Goal: Information Seeking & Learning: Check status

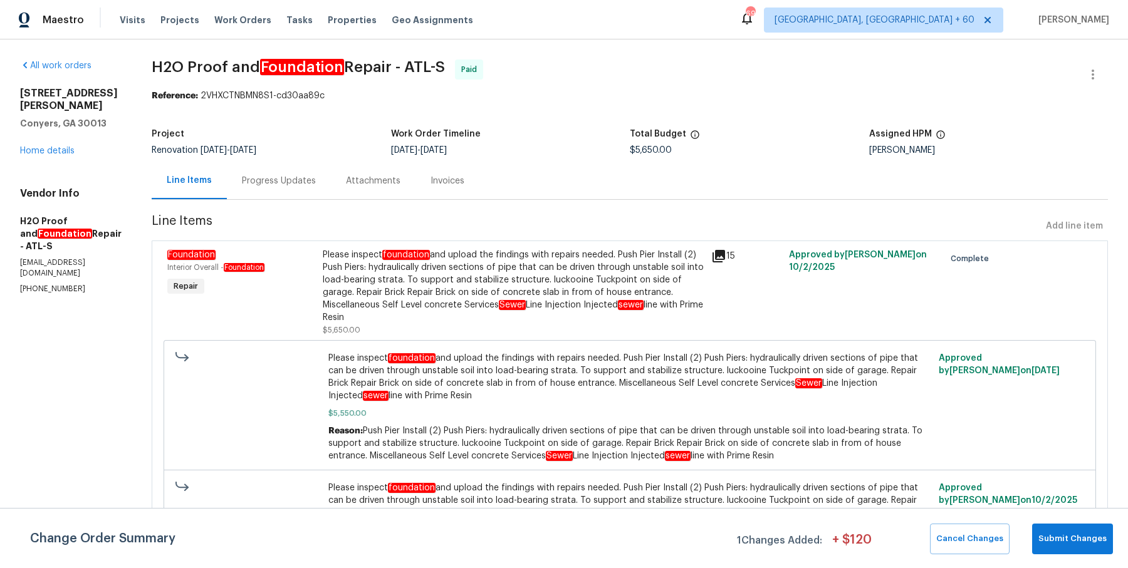
scroll to position [41, 0]
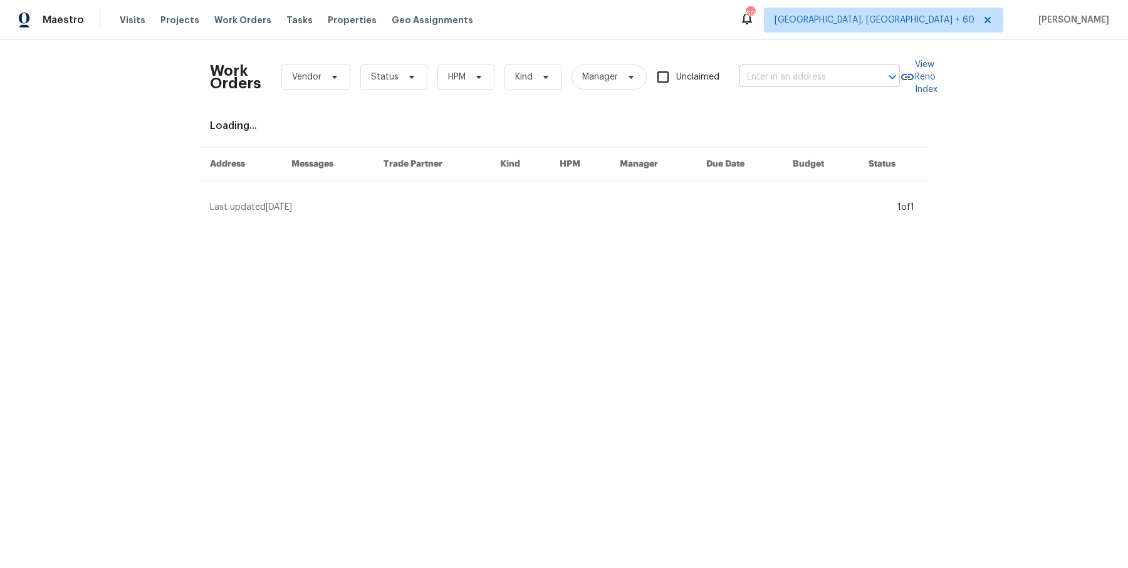
click at [867, 83] on div at bounding box center [883, 77] width 33 height 18
paste input "2725 Bailey Pl NE Conyers, GA 30013"
type input "2725 Bailey Pl NE Conyers, GA 30013"
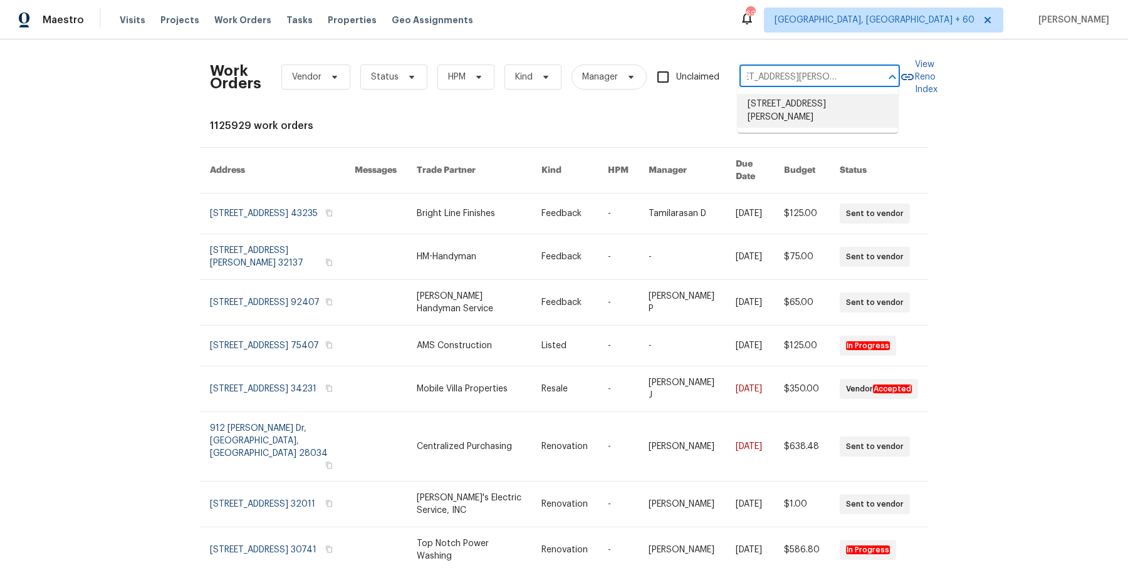
click at [831, 107] on li "[STREET_ADDRESS][PERSON_NAME]" at bounding box center [817, 111] width 160 height 34
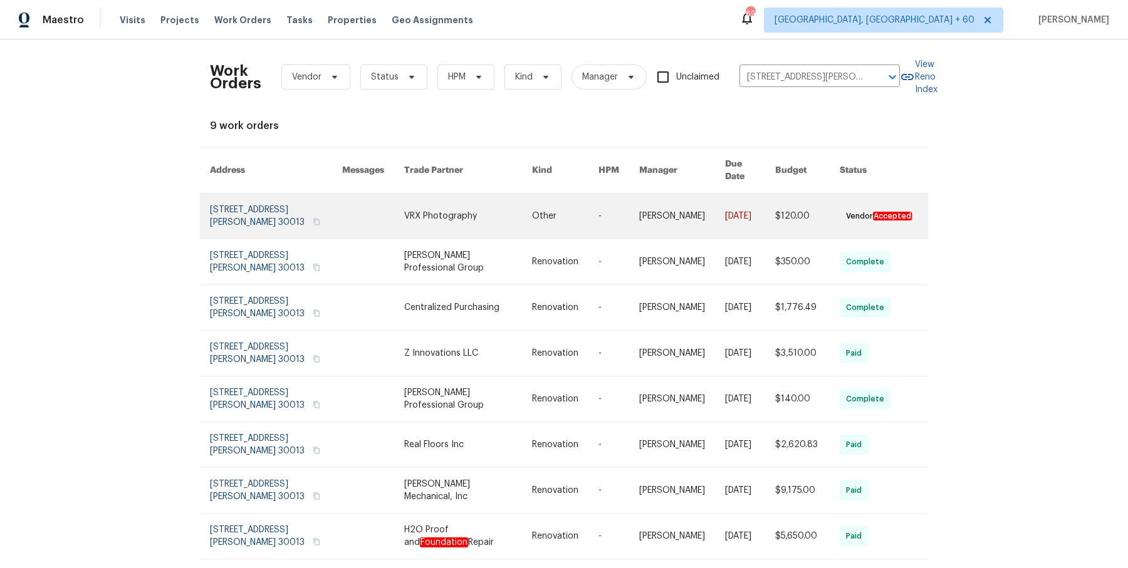
click at [715, 205] on td "[DATE]" at bounding box center [740, 217] width 50 height 46
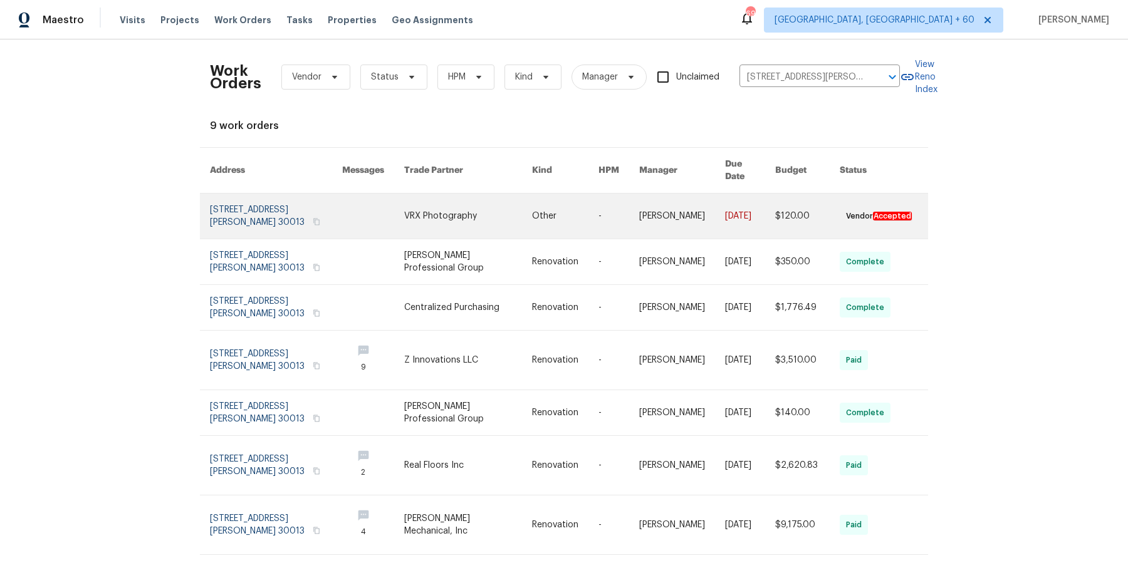
click at [529, 202] on td "Other" at bounding box center [555, 217] width 66 height 46
click at [452, 205] on link at bounding box center [468, 216] width 128 height 45
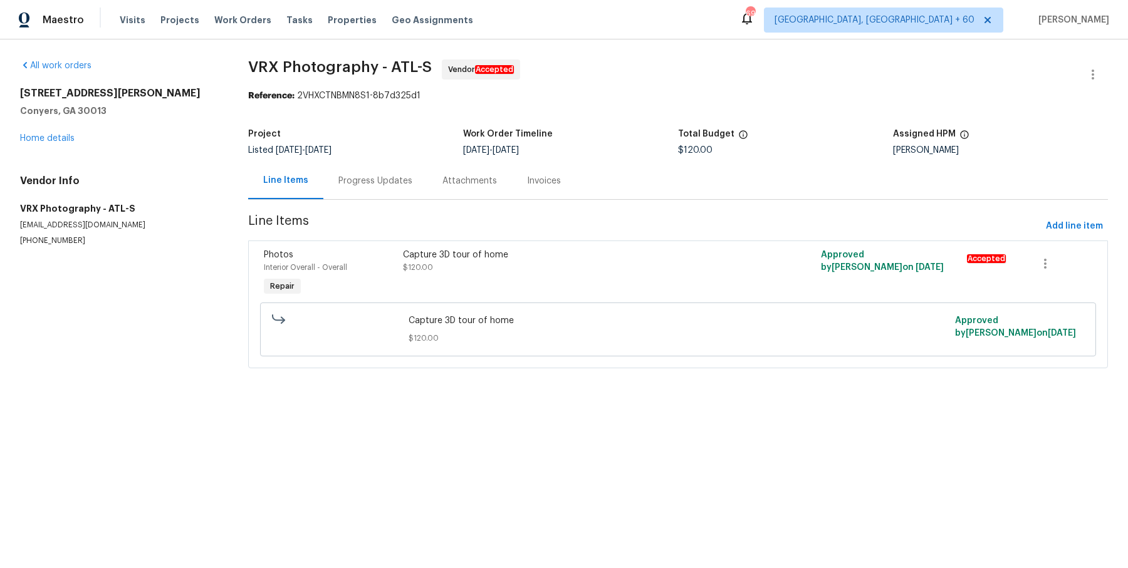
click at [56, 143] on div "2725 Bailey Pl NE Conyers, GA 30013 Home details" at bounding box center [119, 116] width 198 height 58
click at [58, 136] on link "Home details" at bounding box center [47, 138] width 55 height 9
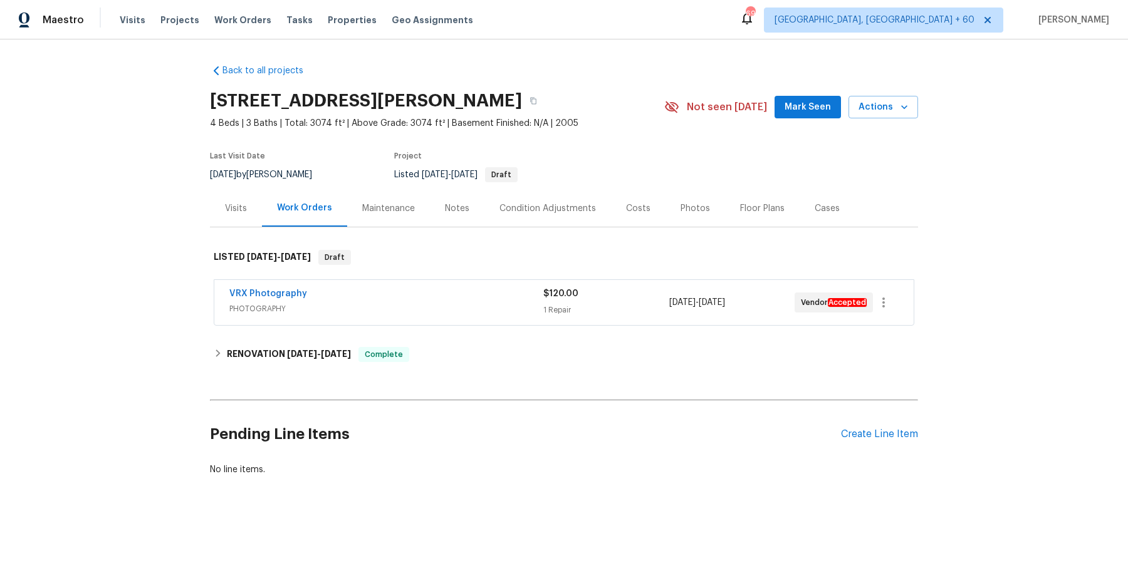
click at [380, 307] on span "PHOTOGRAPHY" at bounding box center [386, 309] width 314 height 13
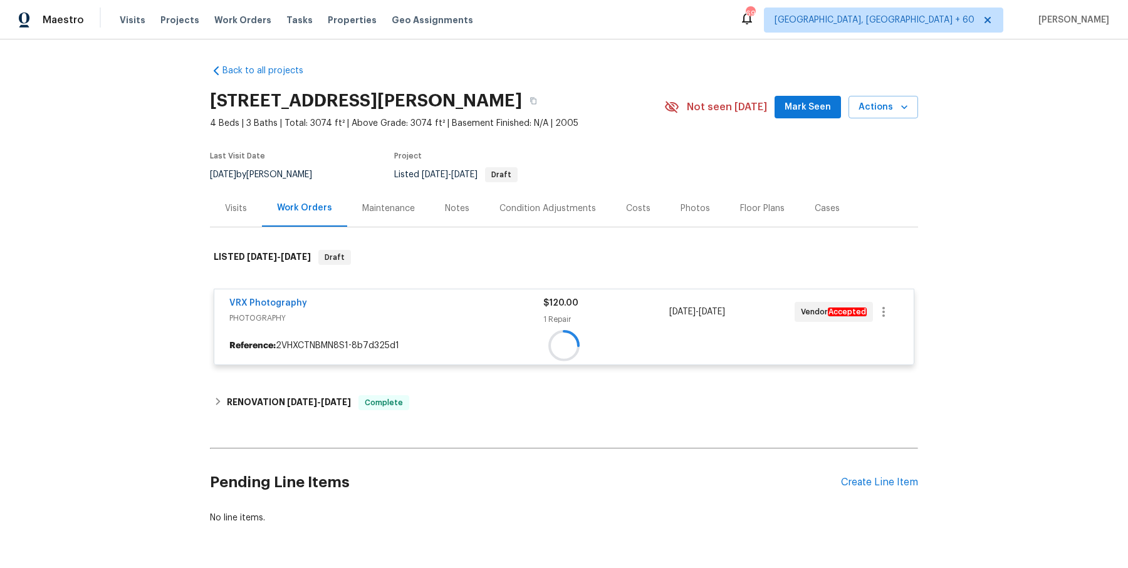
scroll to position [159, 0]
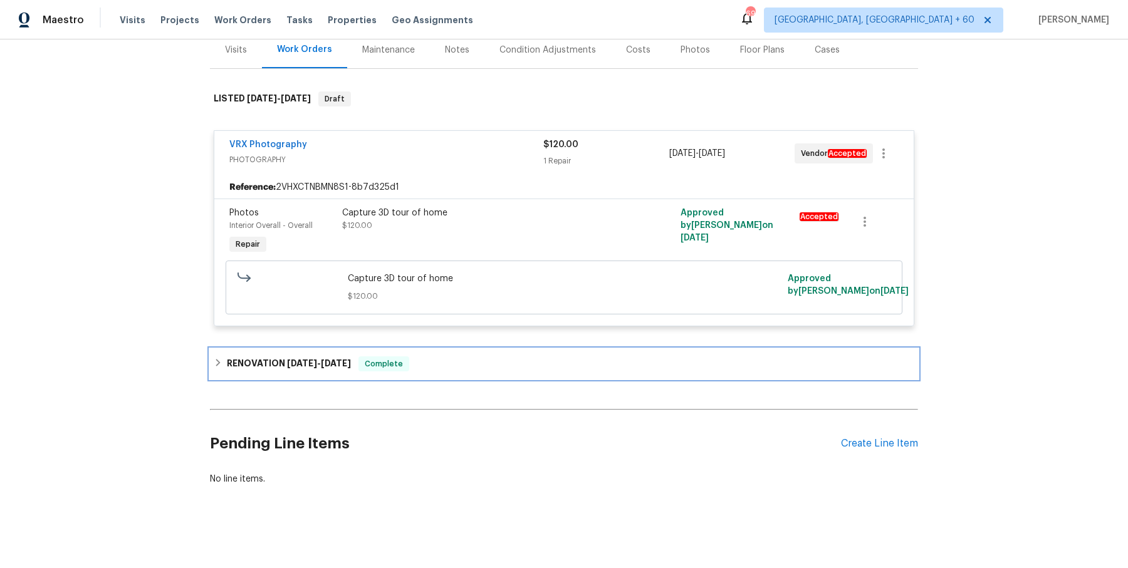
click at [372, 372] on div "RENOVATION 9/17/25 - 10/13/25 Complete" at bounding box center [564, 364] width 708 height 30
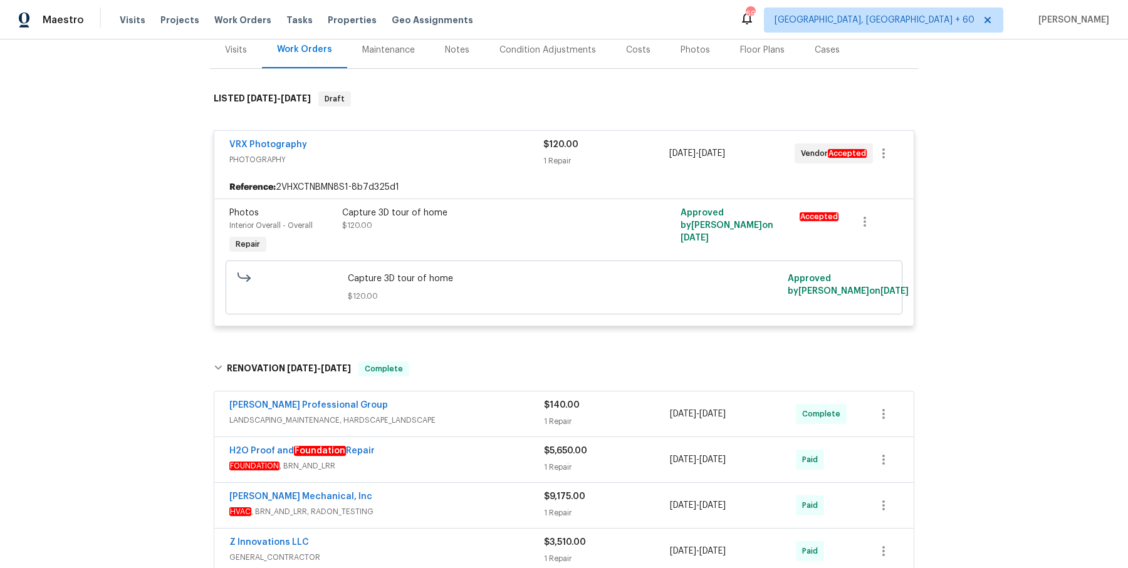
click at [434, 416] on span "LANDSCAPING_MAINTENANCE, HARDSCAPE_LANDSCAPE" at bounding box center [386, 420] width 315 height 13
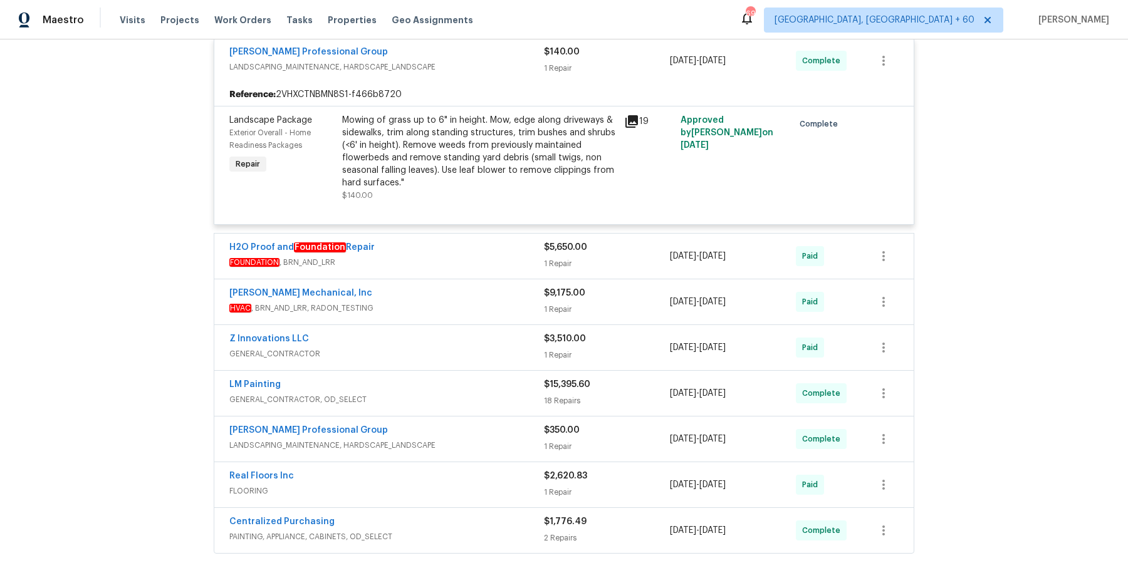
scroll to position [518, 0]
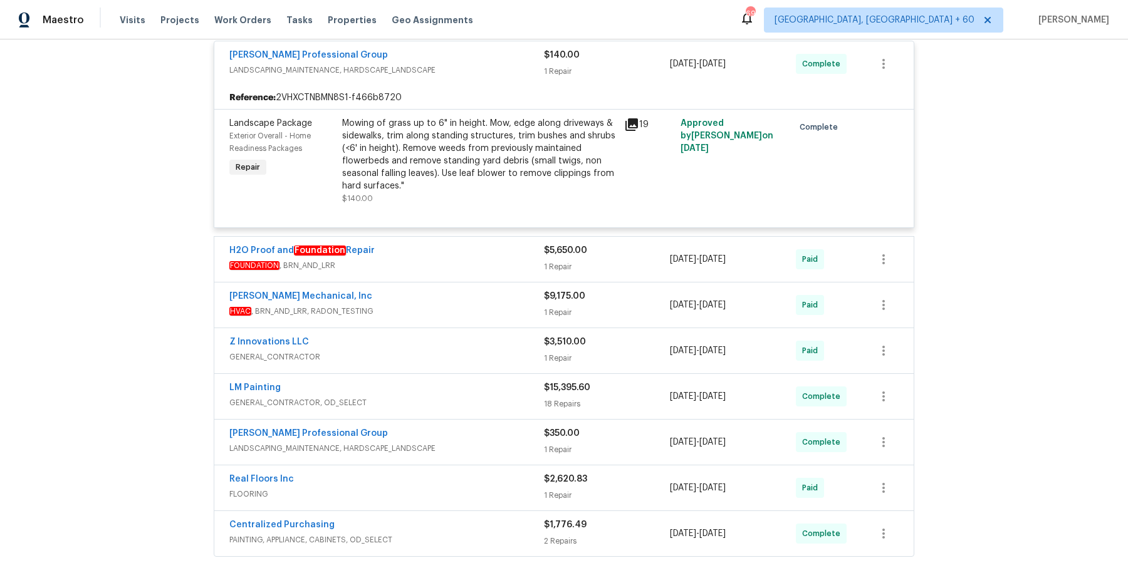
click at [482, 251] on div "H2O Proof and Foundation Repair" at bounding box center [386, 251] width 315 height 15
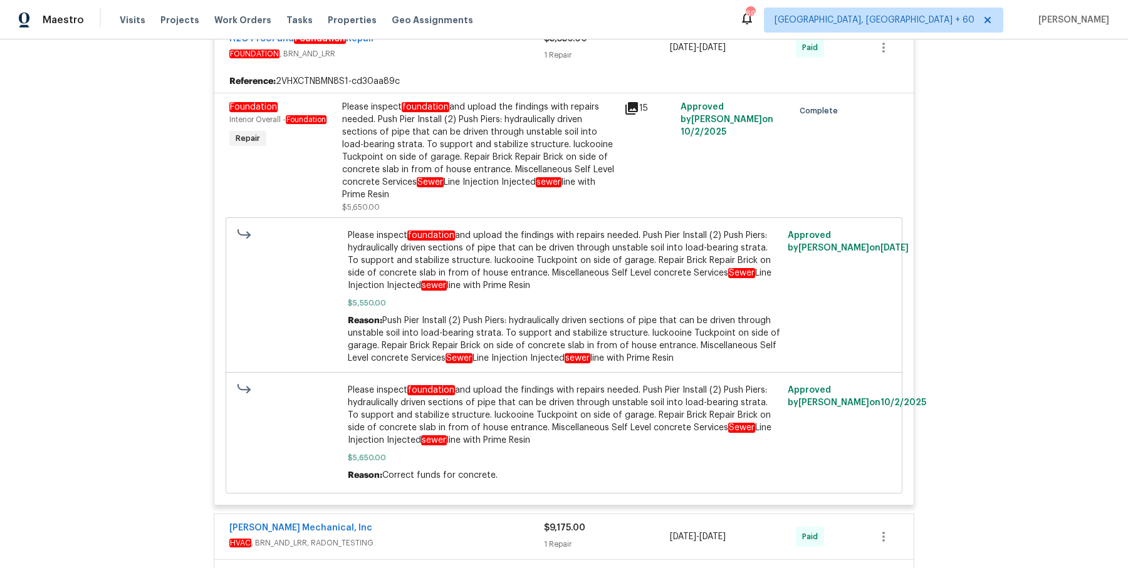
scroll to position [821, 0]
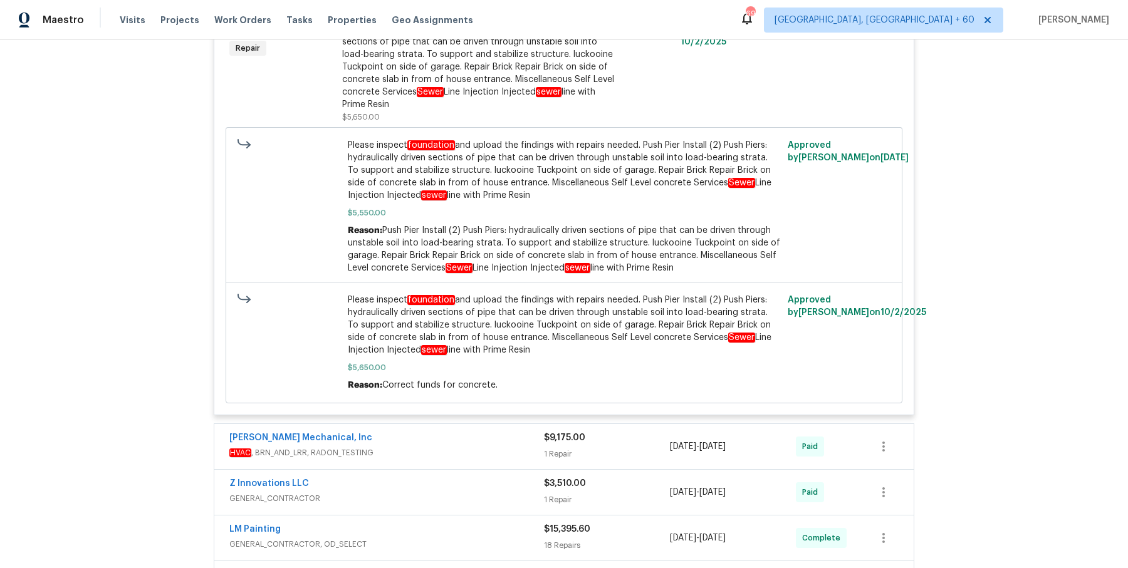
click at [464, 447] on span "HVAC , BRN_AND_LRR, RADON_TESTING" at bounding box center [386, 453] width 315 height 13
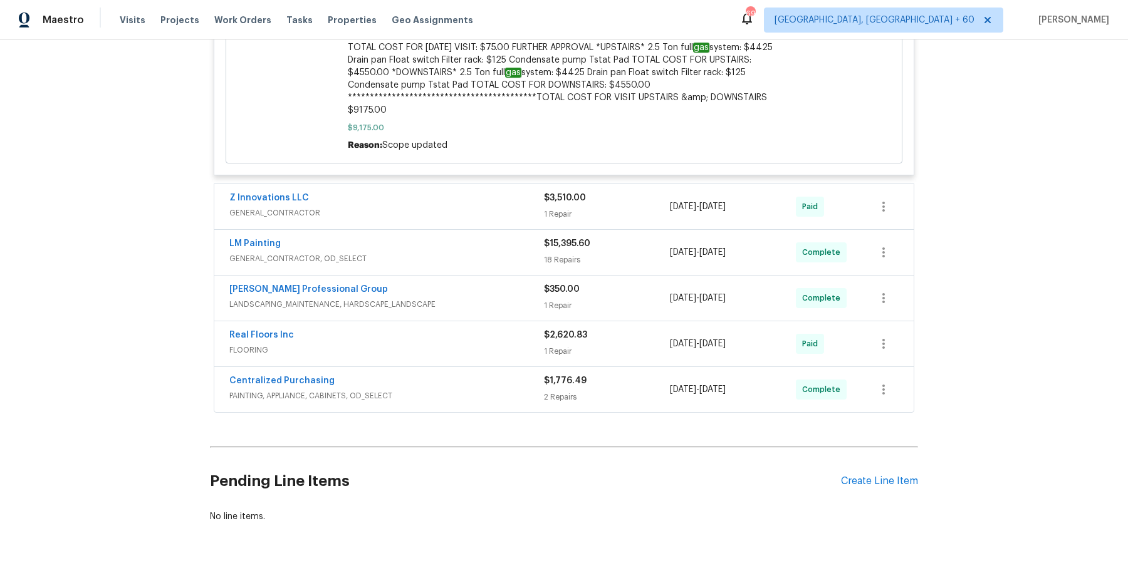
scroll to position [1694, 0]
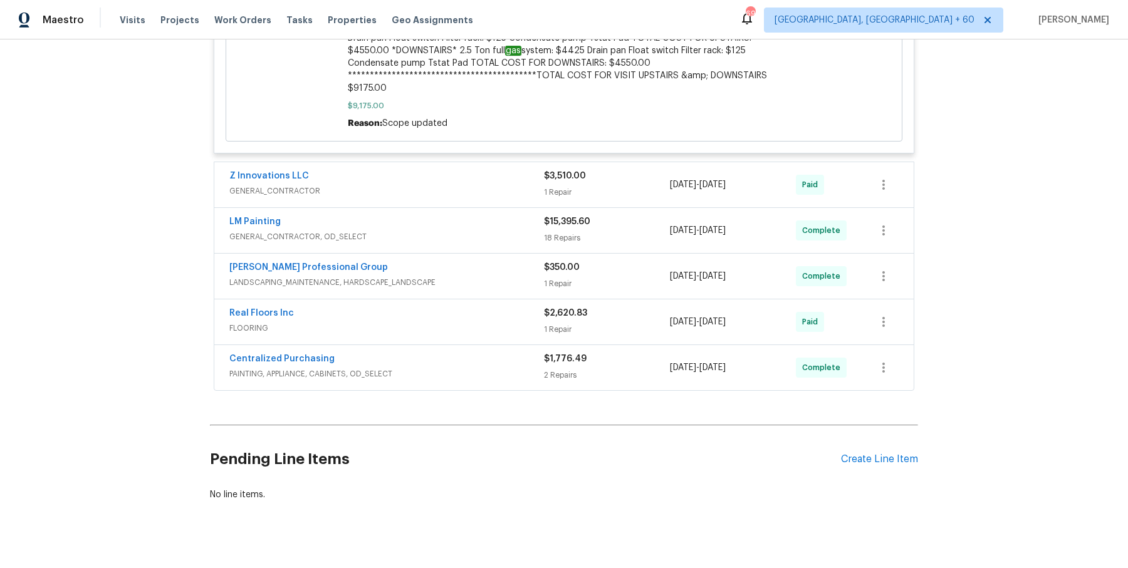
click at [489, 170] on div "Z Innovations LLC" at bounding box center [386, 177] width 315 height 15
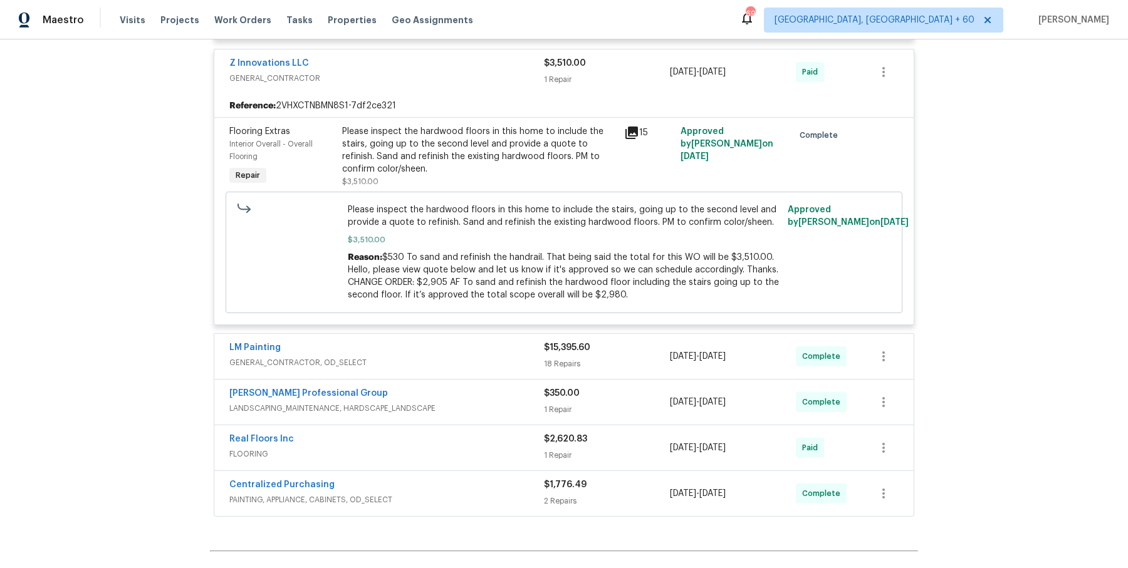
scroll to position [1933, 0]
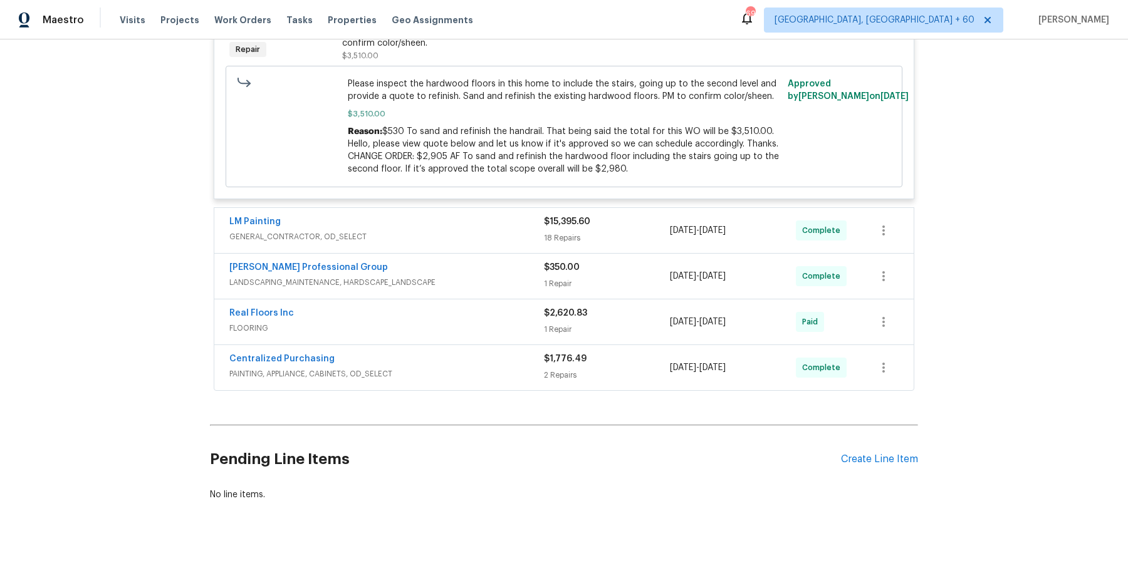
click at [498, 216] on div "LM Painting" at bounding box center [386, 223] width 315 height 15
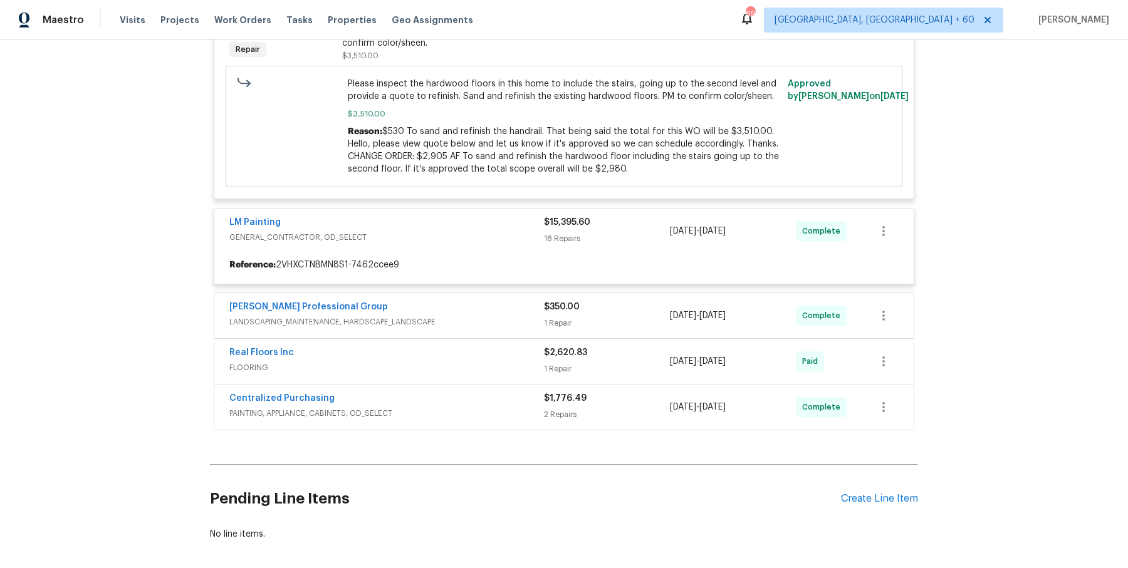
scroll to position [1973, 0]
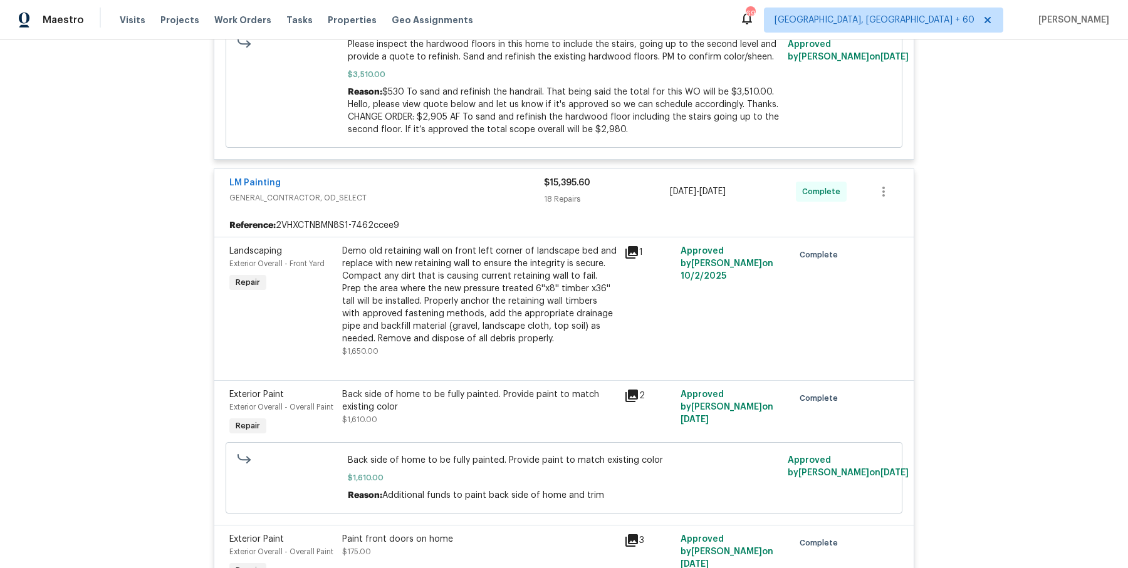
click at [484, 266] on div "Demo old retaining wall on front left corner of landscape bed and replace with …" at bounding box center [479, 295] width 274 height 100
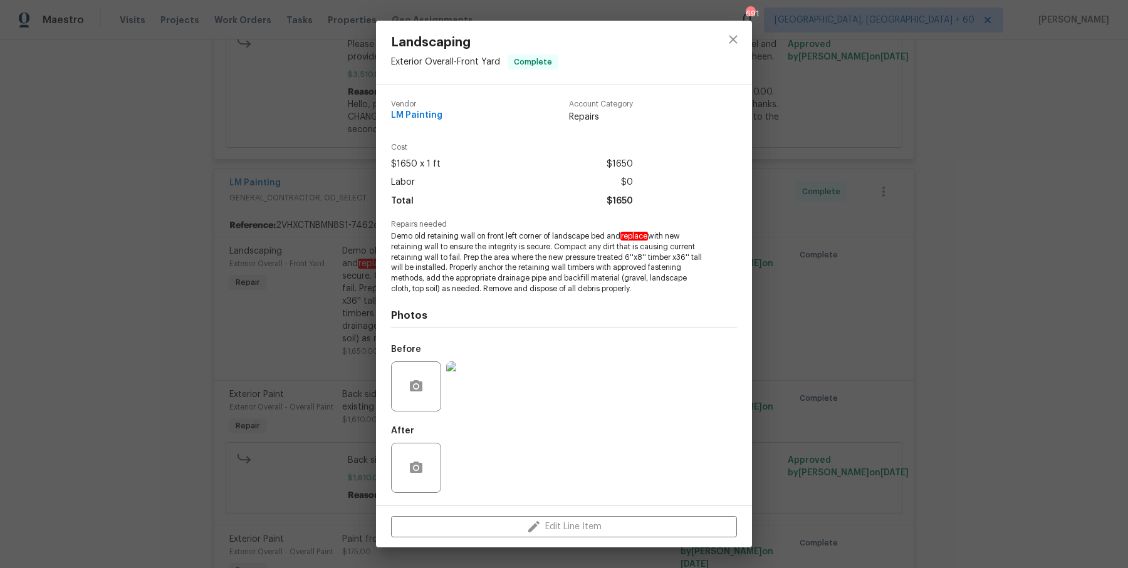
click at [865, 204] on div "Landscaping Exterior Overall - Front Yard Complete Vendor LM Painting Account C…" at bounding box center [564, 284] width 1128 height 568
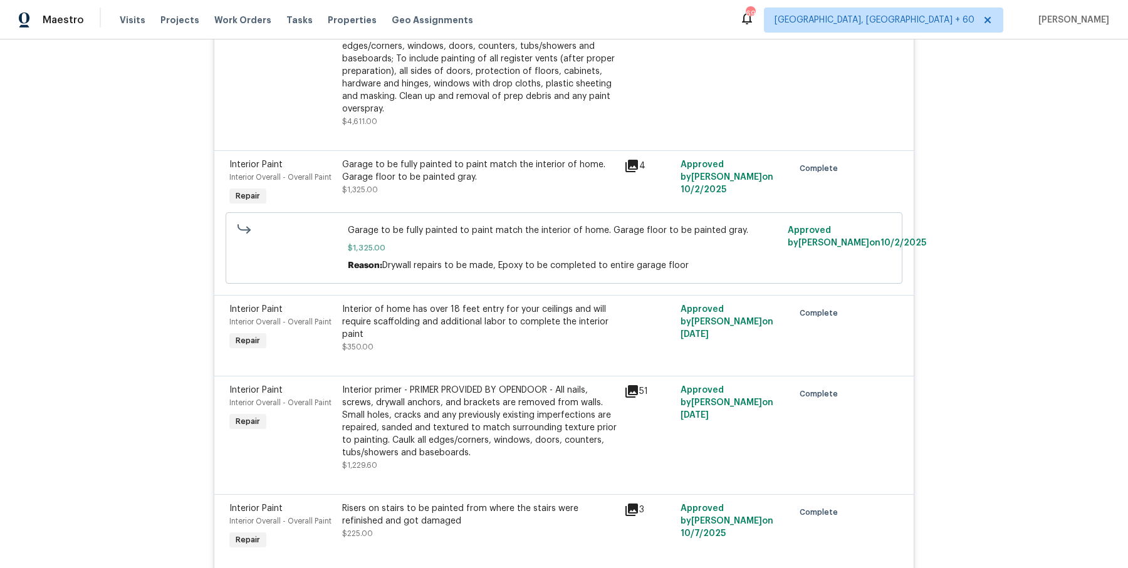
scroll to position [4203, 0]
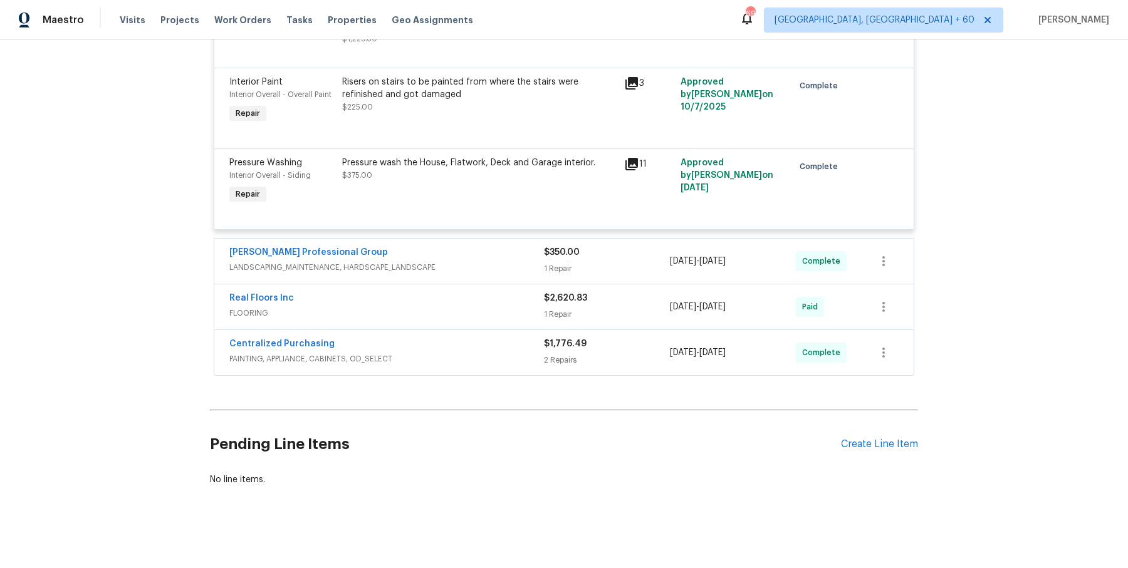
click at [492, 274] on div "Ramsey's Professional Group LANDSCAPING_MAINTENANCE, HARDSCAPE_LANDSCAPE" at bounding box center [386, 261] width 315 height 30
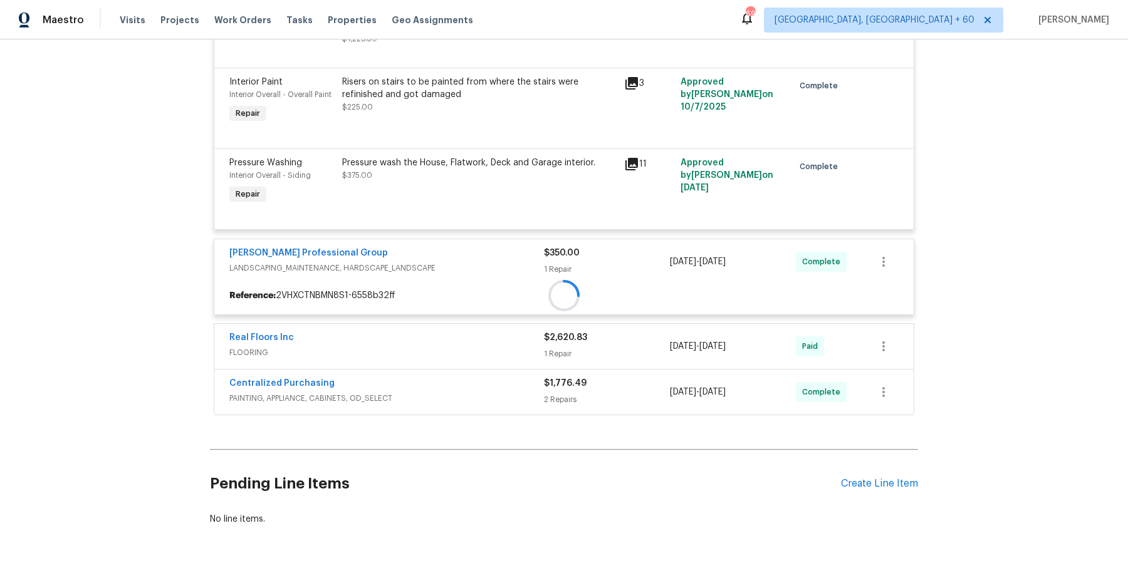
scroll to position [4243, 0]
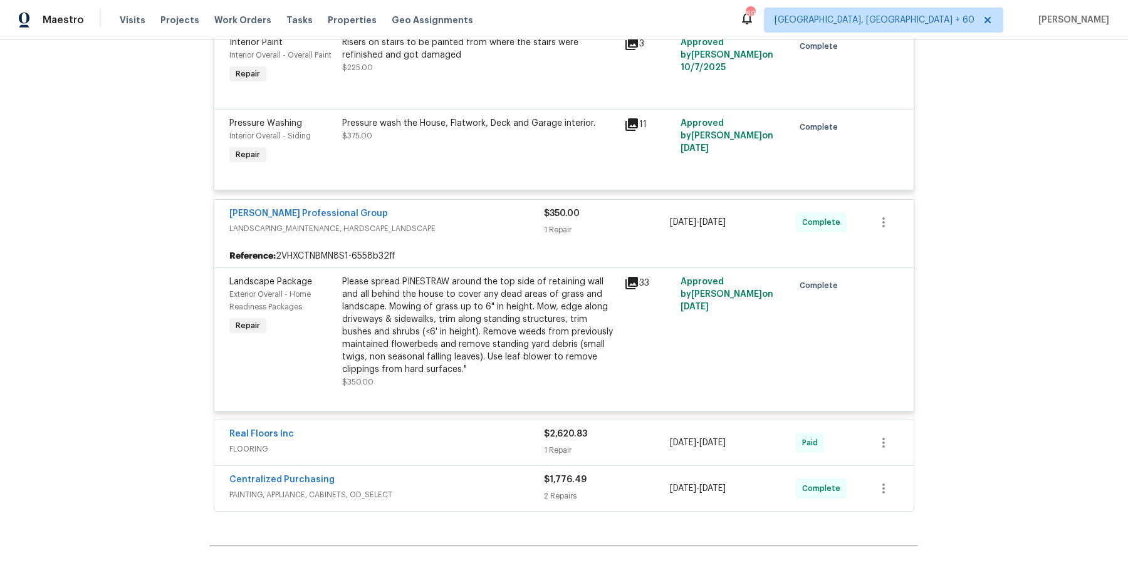
click at [504, 434] on div "Real Floors Inc" at bounding box center [386, 435] width 315 height 15
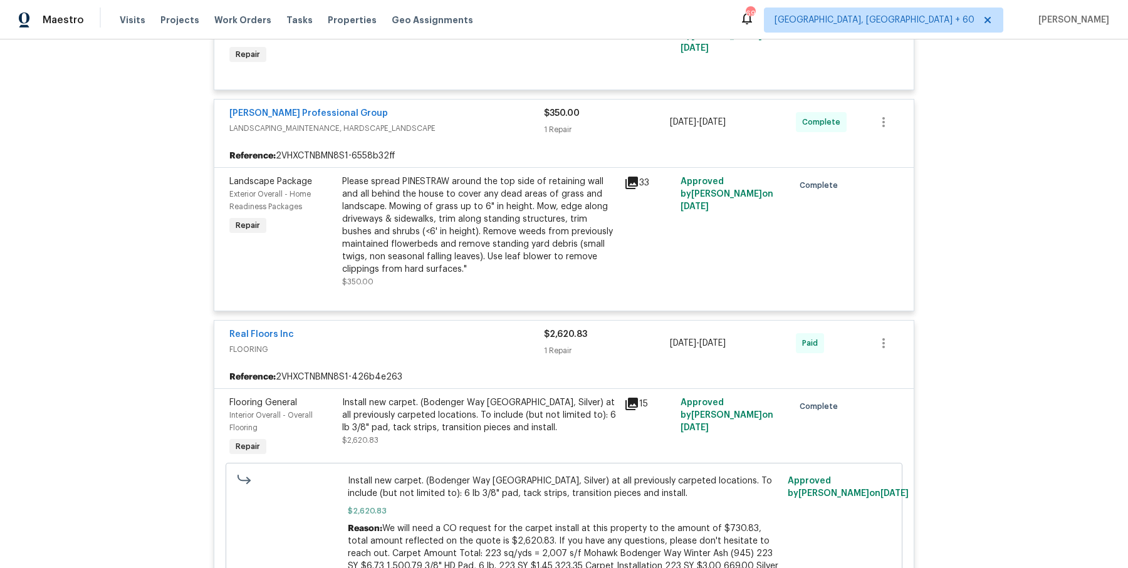
scroll to position [4644, 0]
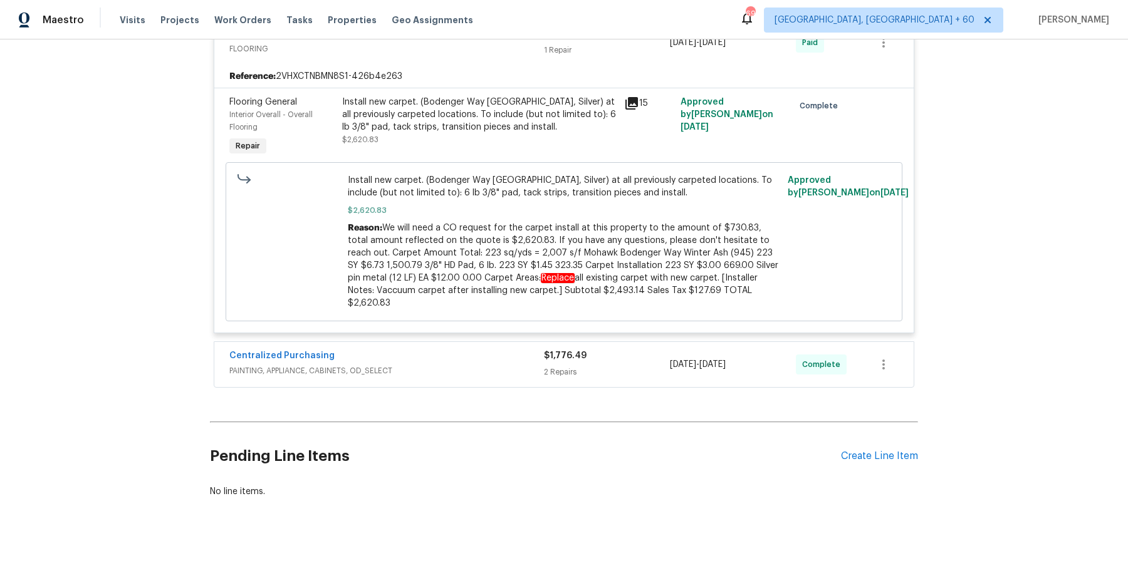
click at [513, 365] on span "PAINTING, APPLIANCE, CABINETS, OD_SELECT" at bounding box center [386, 371] width 315 height 13
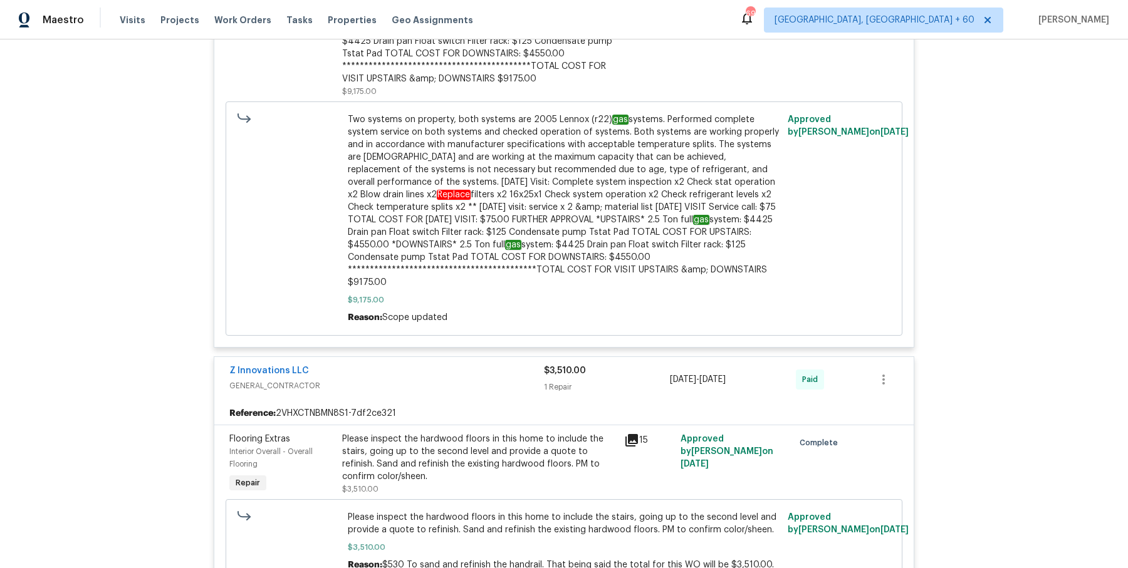
scroll to position [0, 0]
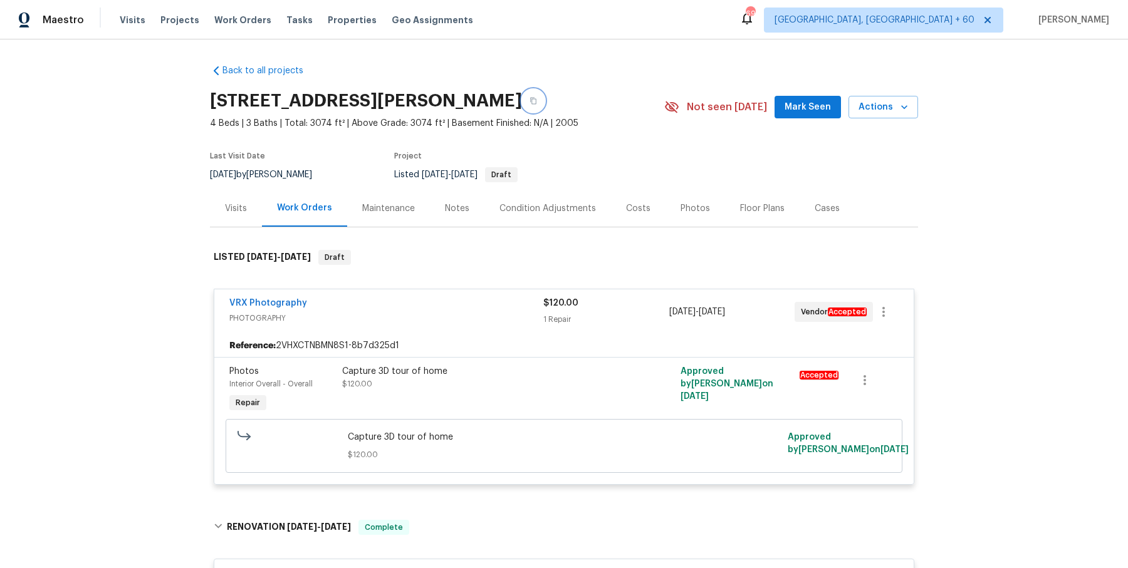
click at [537, 104] on icon "button" at bounding box center [533, 101] width 8 height 8
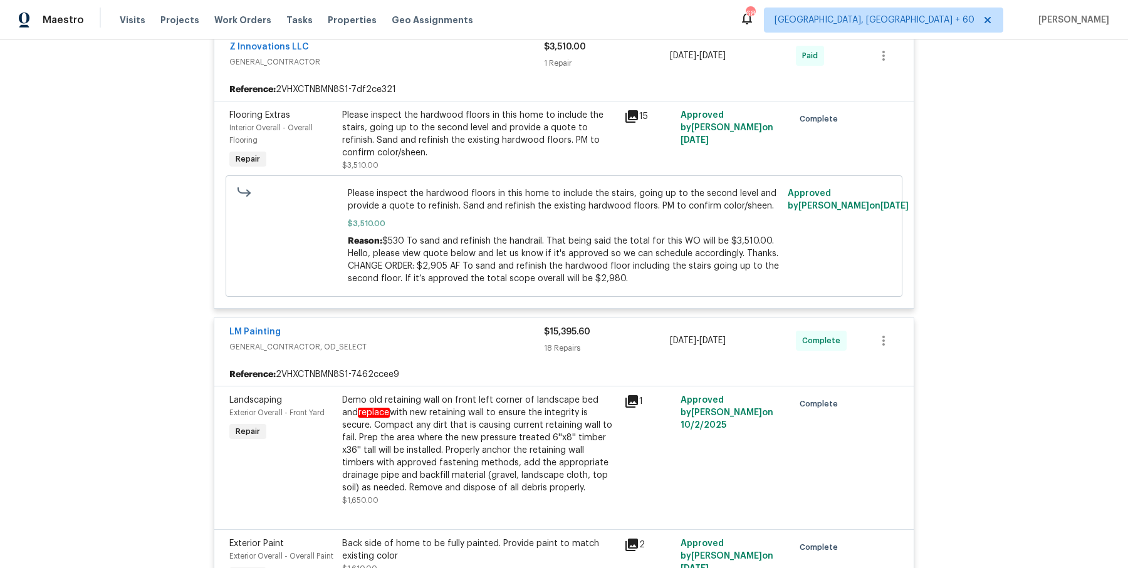
scroll to position [1821, 0]
click at [513, 137] on div "Please inspect the hardwood floors in this home to include the stairs, going up…" at bounding box center [479, 136] width 274 height 50
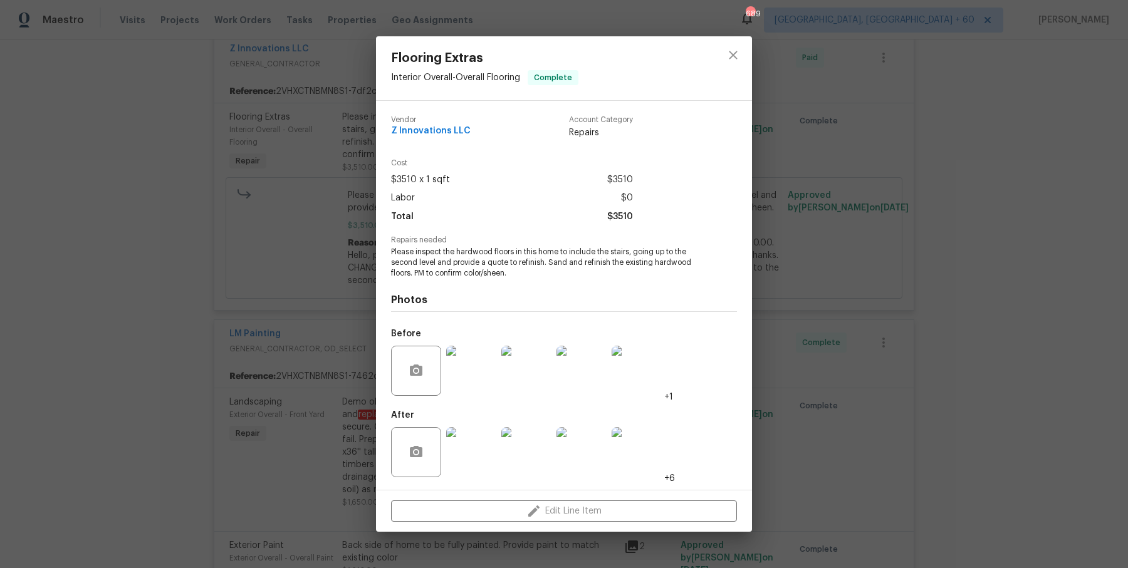
click at [451, 267] on span "Please inspect the hardwood floors in this home to include the stairs, going up…" at bounding box center [546, 262] width 311 height 31
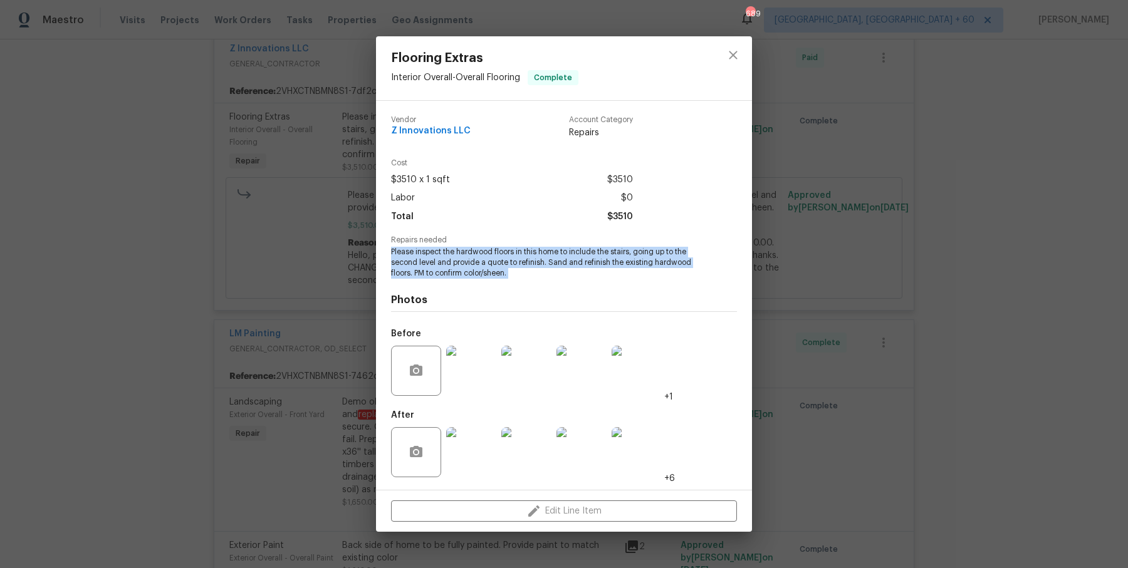
click at [451, 267] on span "Please inspect the hardwood floors in this home to include the stairs, going up…" at bounding box center [546, 262] width 311 height 31
copy span "Please inspect the hardwood floors in this home to include the stairs, going up…"
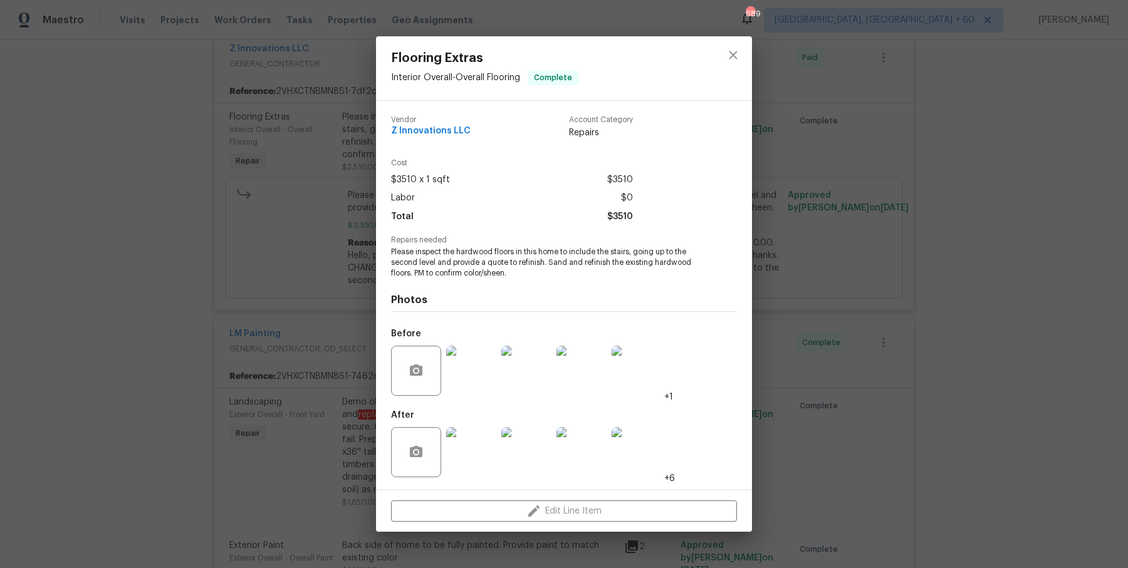
click at [356, 190] on div "Flooring Extras Interior Overall - Overall Flooring Complete Vendor Z Innovatio…" at bounding box center [564, 284] width 1128 height 568
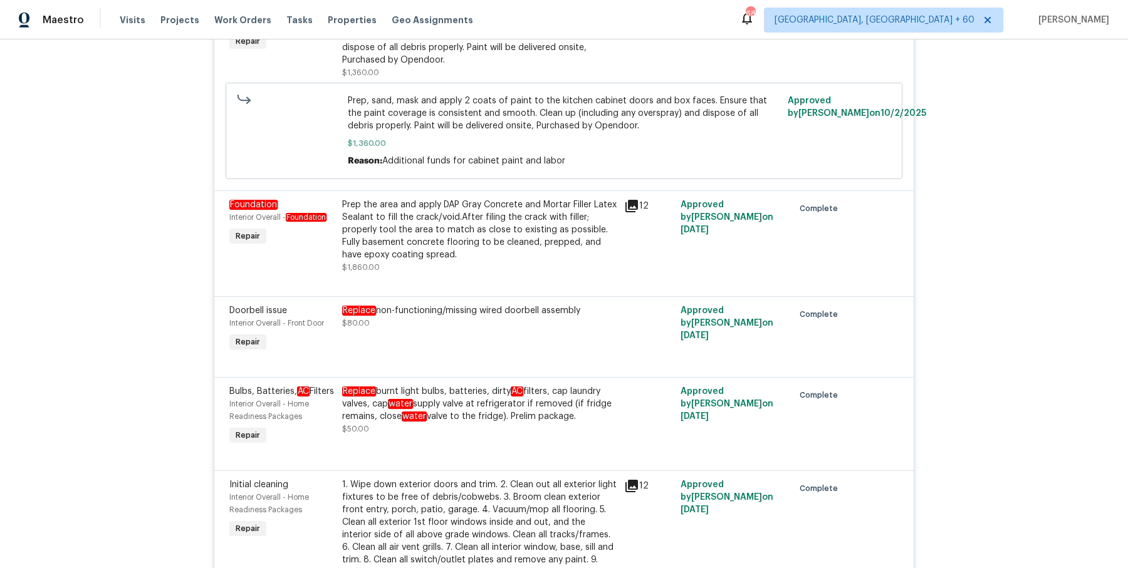
scroll to position [2582, 0]
click at [520, 244] on div "Prep the area and apply DAP Gray Concrete and Mortar Filler Latex Sealant to fi…" at bounding box center [479, 230] width 274 height 63
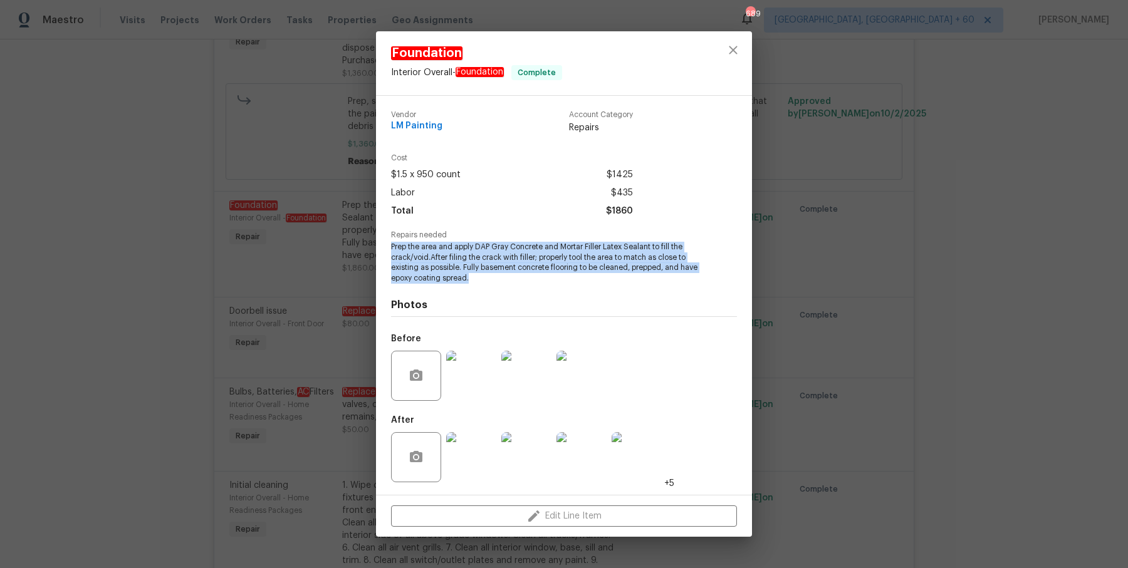
drag, startPoint x: 390, startPoint y: 249, endPoint x: 475, endPoint y: 283, distance: 91.7
click at [475, 283] on div "Vendor LM Painting Account Category Repairs Cost $1.5 x 950 count $1425 Labor $…" at bounding box center [564, 295] width 376 height 399
copy span "Prep the area and apply DAP Gray Concrete and Mortar Filler Latex Sealant to fi…"
click at [471, 439] on img at bounding box center [471, 457] width 50 height 50
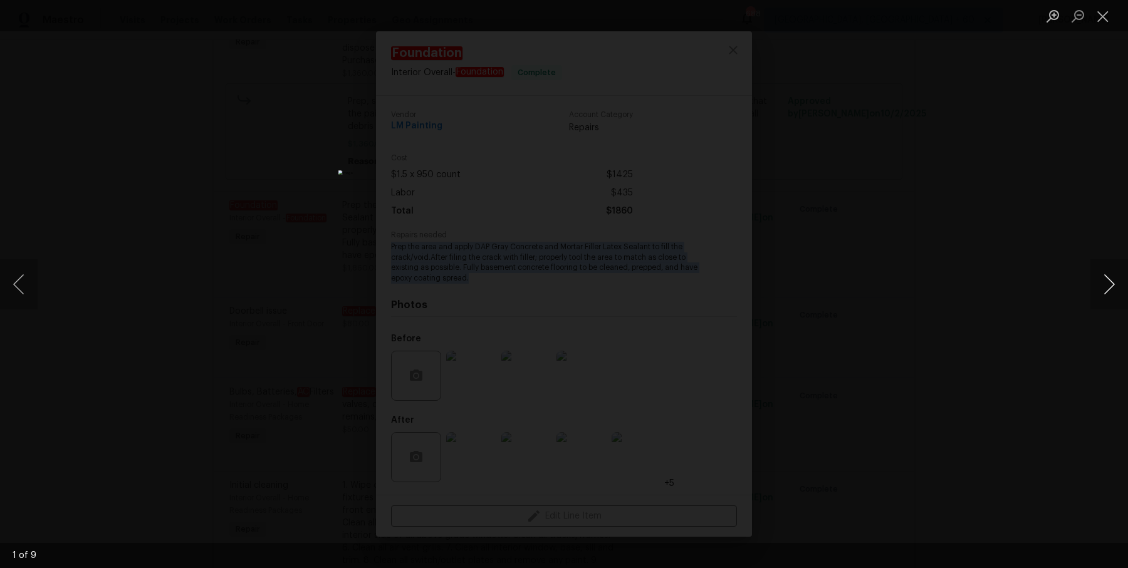
click at [1104, 279] on button "Next image" at bounding box center [1109, 284] width 38 height 50
click at [1023, 177] on div "Lightbox" at bounding box center [564, 284] width 1128 height 568
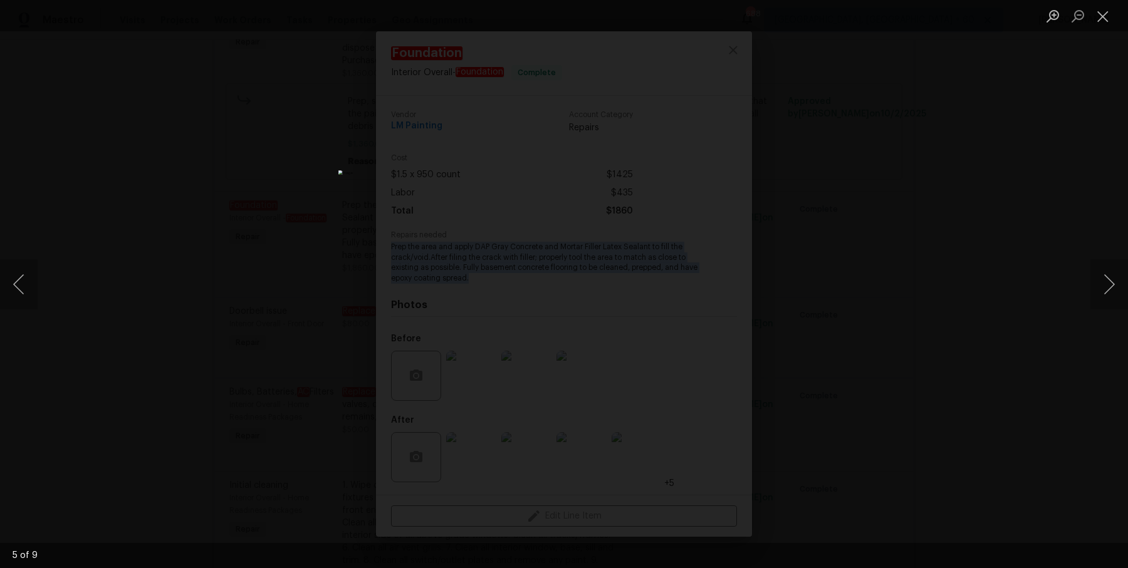
click at [1023, 177] on div "Lightbox" at bounding box center [564, 284] width 1128 height 568
click at [961, 149] on div "Lightbox" at bounding box center [564, 284] width 1128 height 568
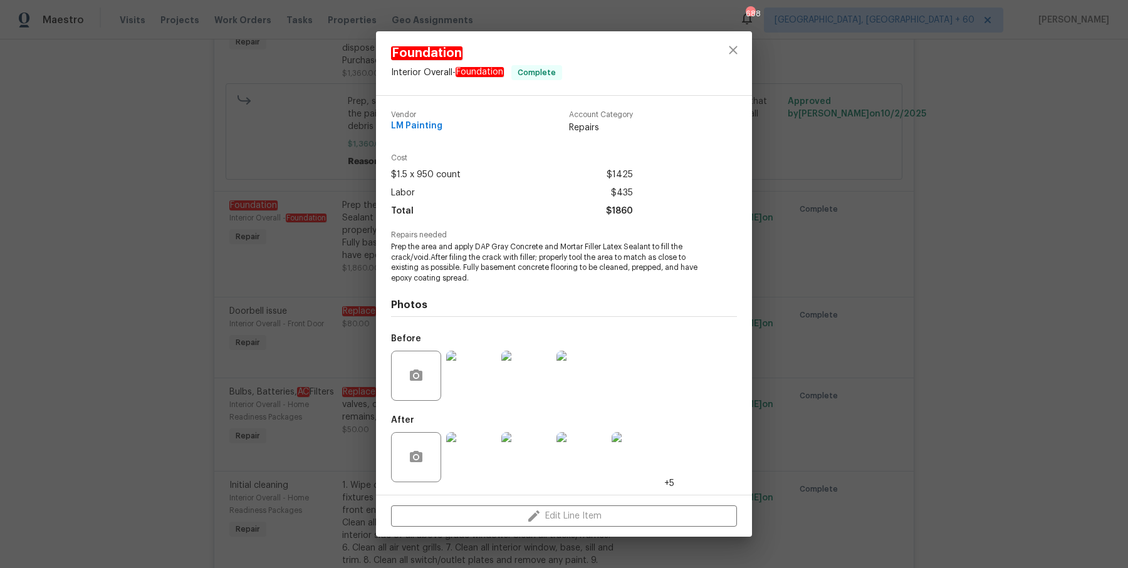
click at [828, 62] on div "Foundation Interior Overall - Foundation Complete Vendor LM Painting Account Ca…" at bounding box center [564, 284] width 1128 height 568
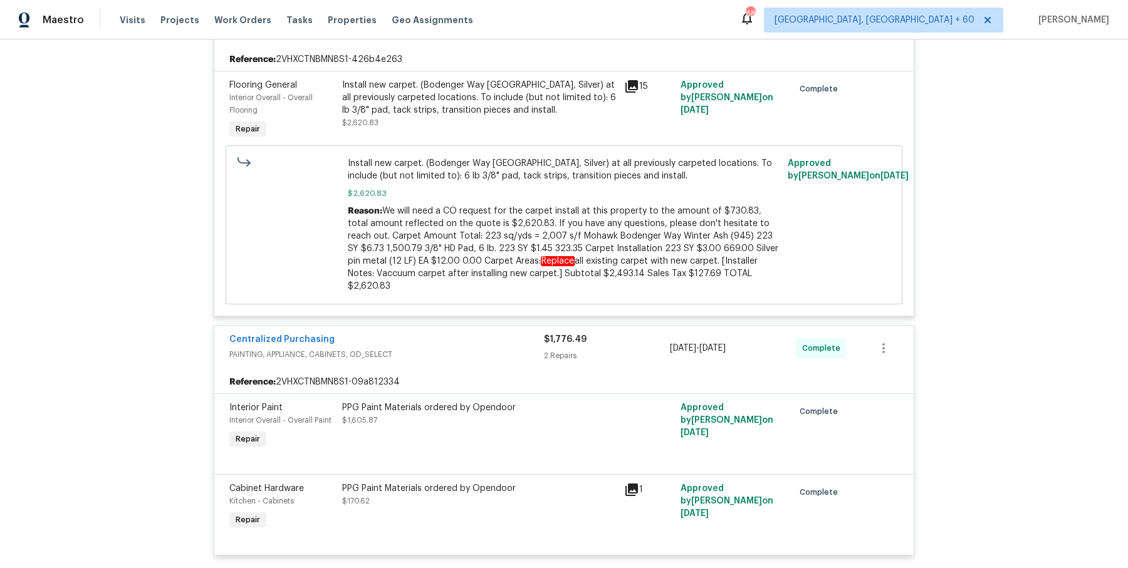
scroll to position [4837, 0]
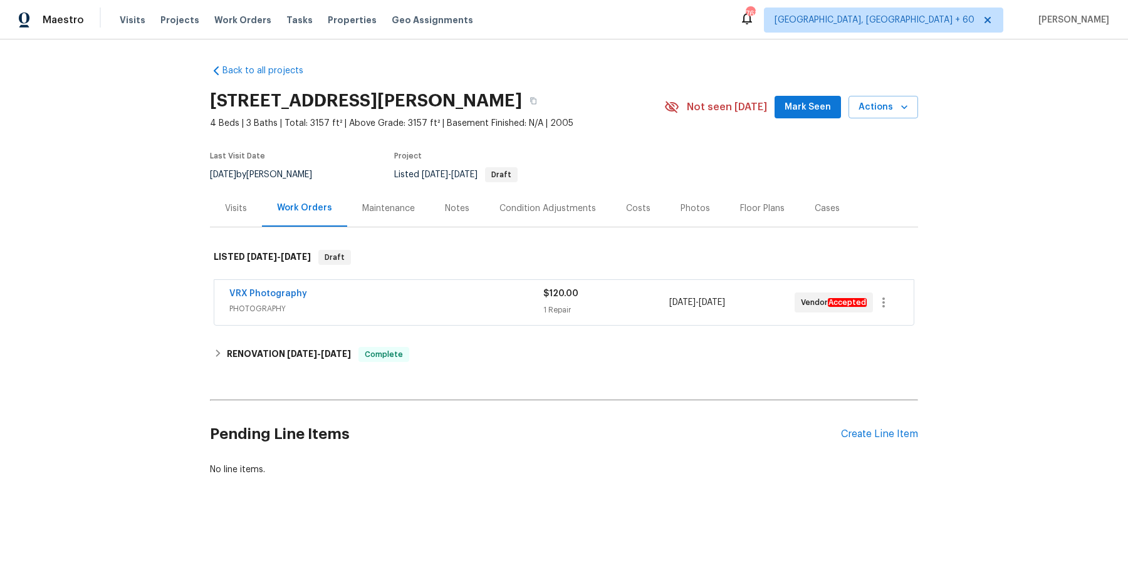
click at [226, 192] on div "Visits" at bounding box center [236, 208] width 52 height 37
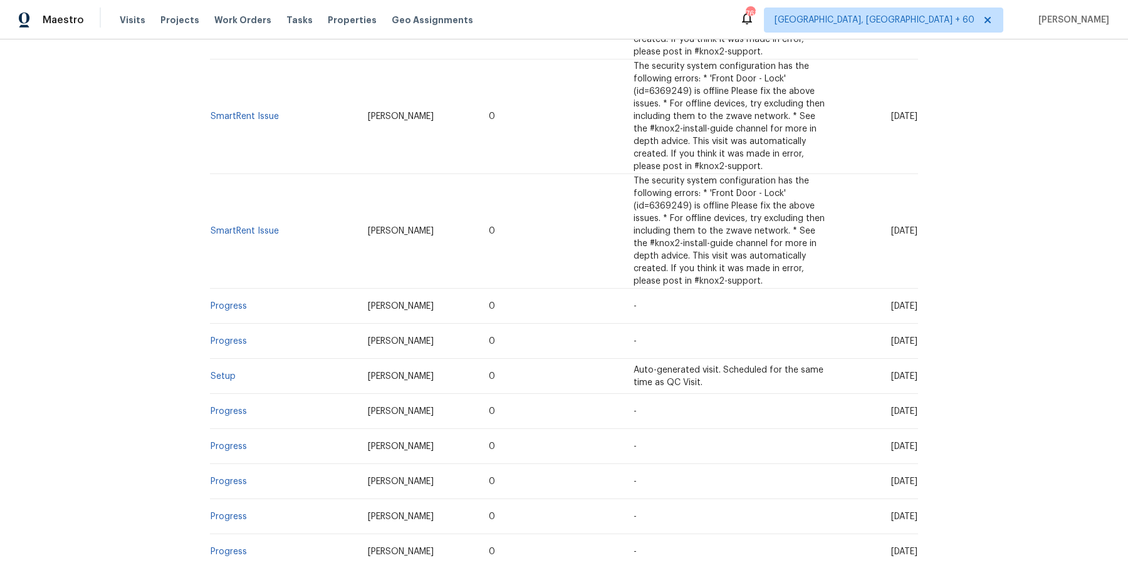
scroll to position [1045, 0]
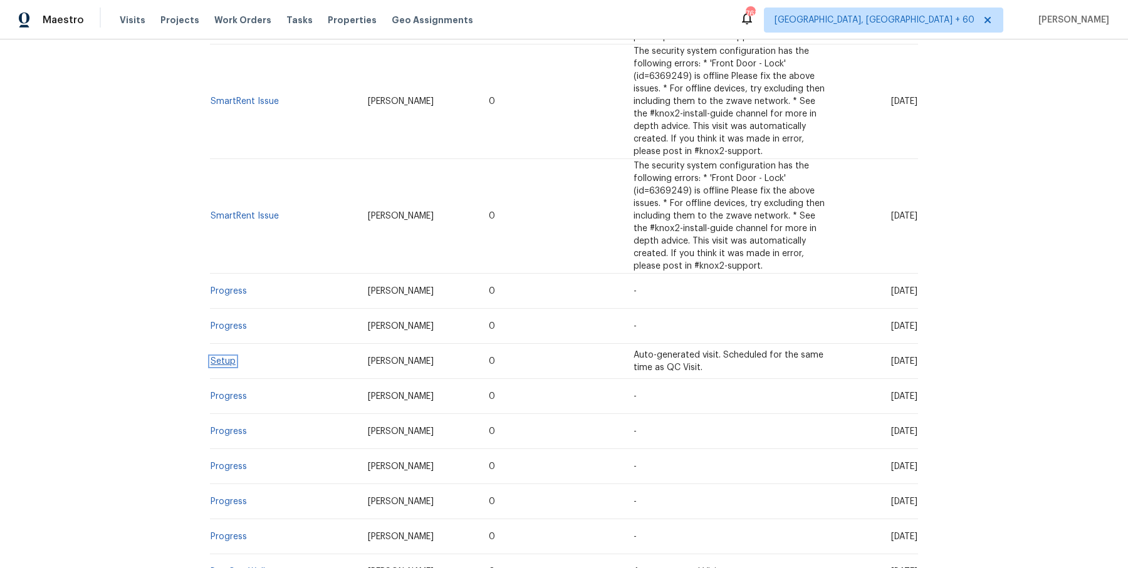
click at [213, 362] on link "Setup" at bounding box center [223, 361] width 25 height 9
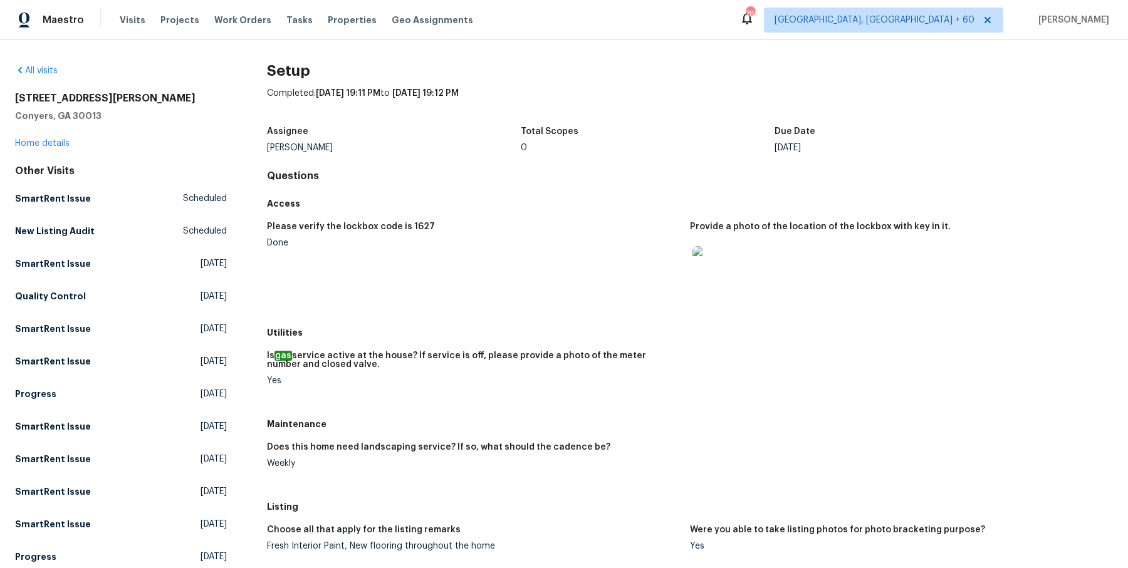
click at [667, 83] on div "Setup Completed: [DATE] 19:11 PM to [DATE] 19:12 PM Assignee [PERSON_NAME] Tota…" at bounding box center [690, 478] width 846 height 826
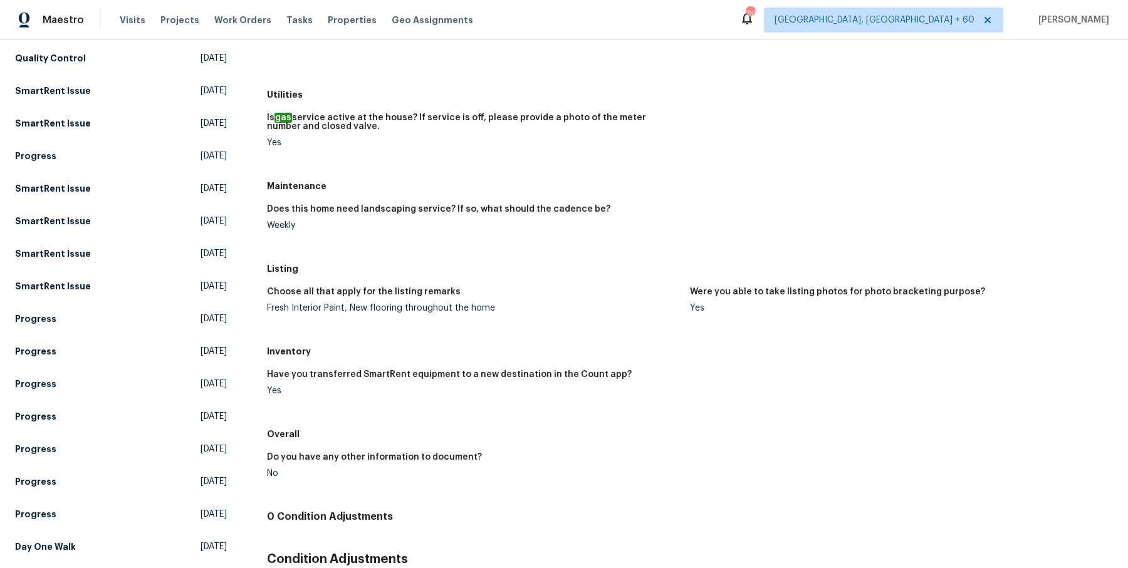
scroll to position [321, 0]
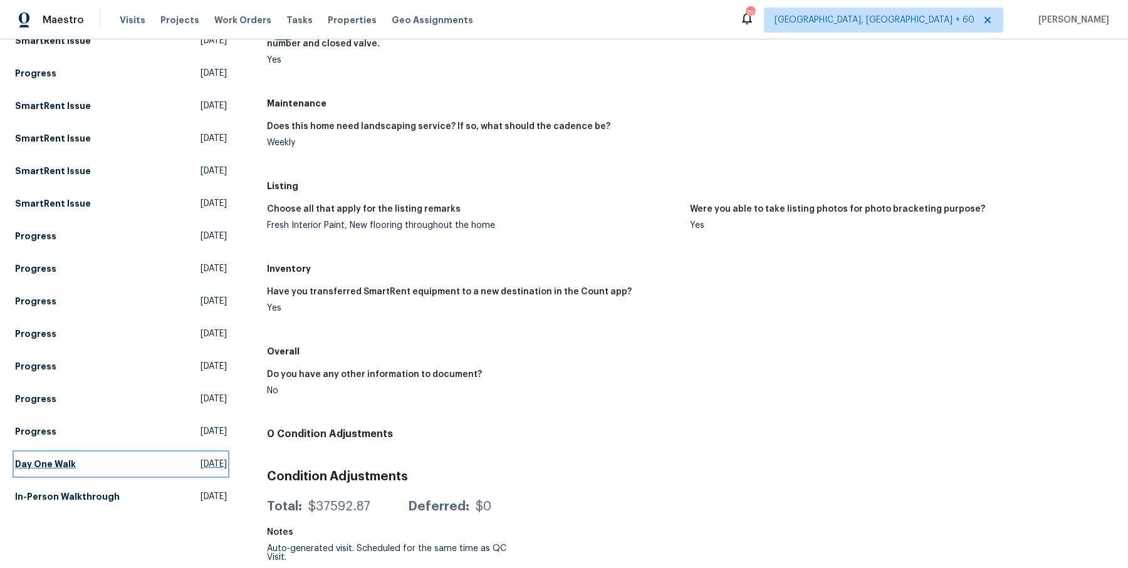
click at [56, 466] on h5 "Day One Walk" at bounding box center [45, 464] width 61 height 13
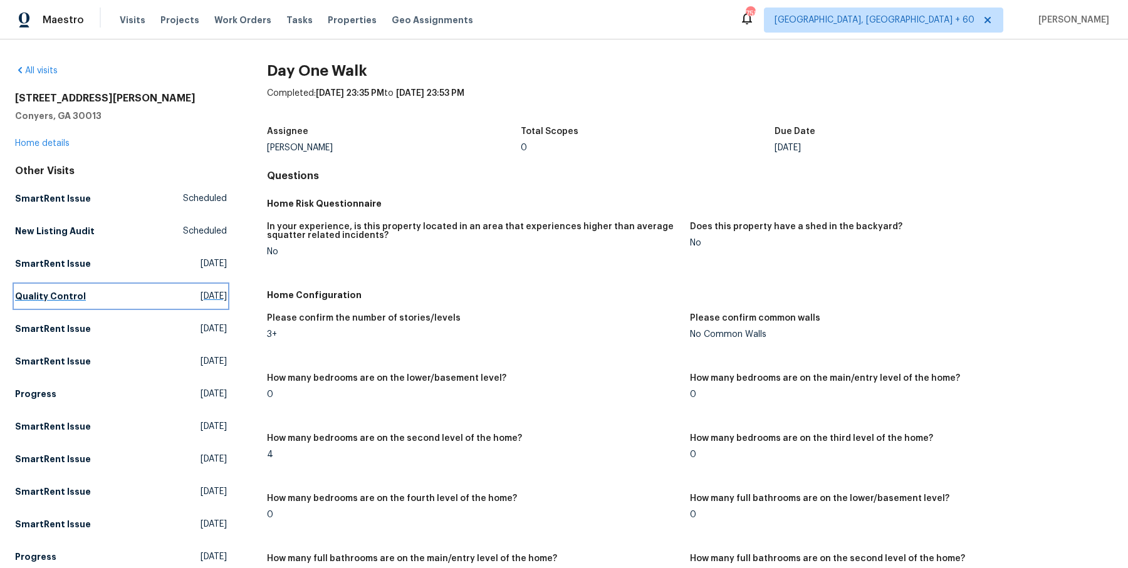
click at [64, 294] on h5 "Quality Control" at bounding box center [50, 296] width 71 height 13
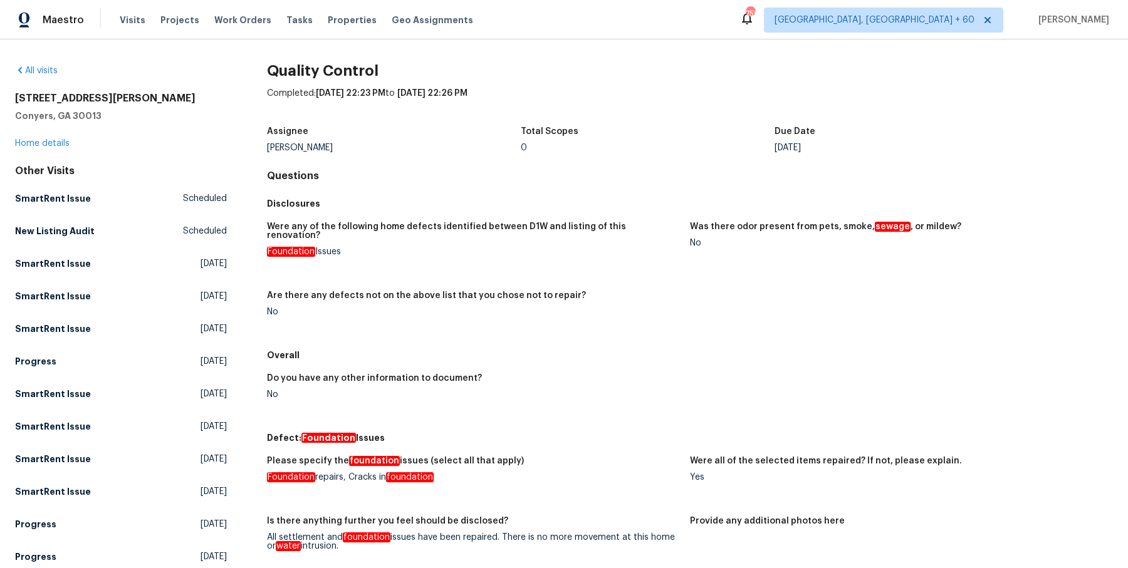
scroll to position [269, 0]
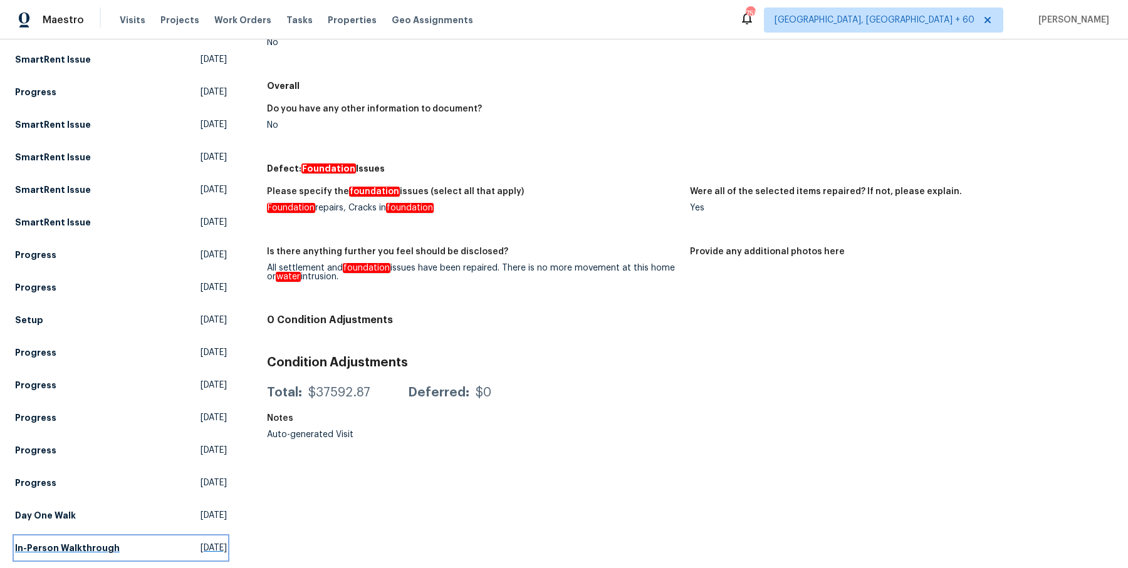
click at [68, 540] on link "In-Person Walkthrough [DATE]" at bounding box center [121, 548] width 212 height 23
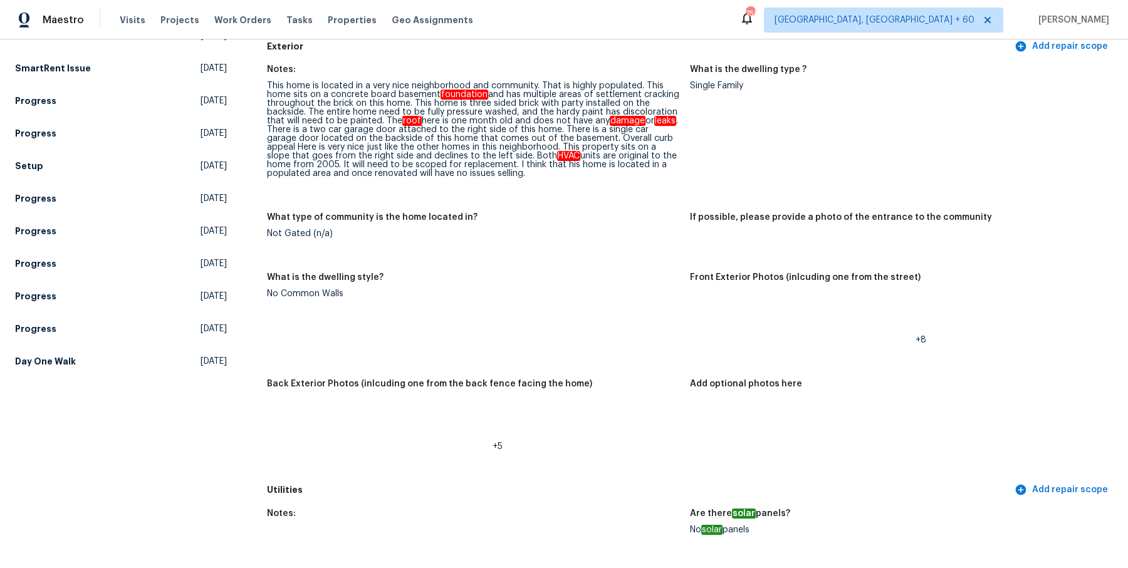
scroll to position [458, 0]
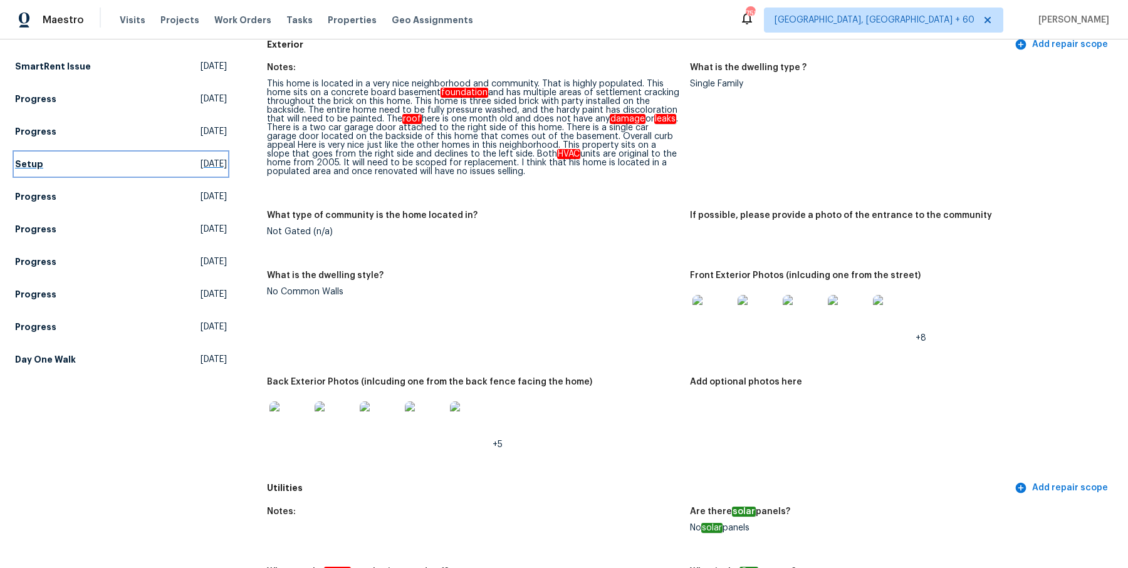
click at [26, 174] on link "Setup [DATE]" at bounding box center [121, 164] width 212 height 23
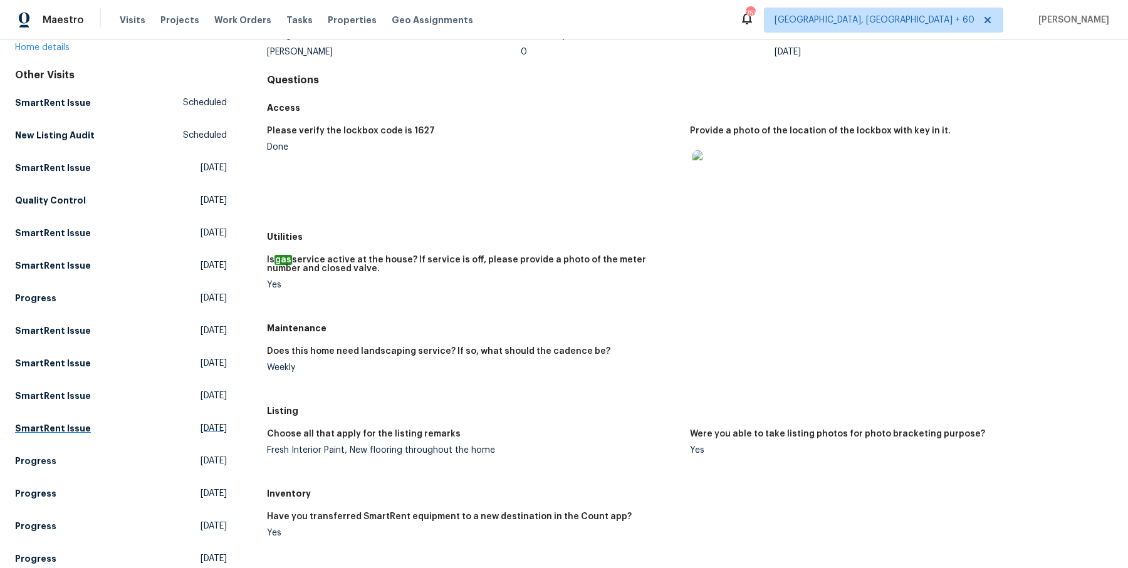
scroll to position [321, 0]
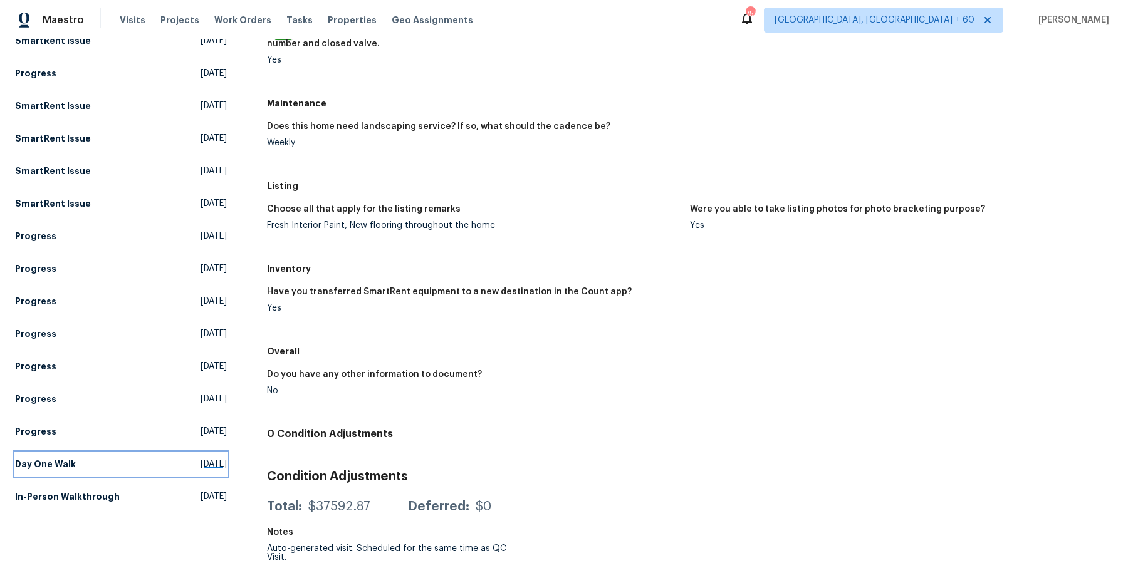
click at [44, 468] on h5 "Day One Walk" at bounding box center [45, 464] width 61 height 13
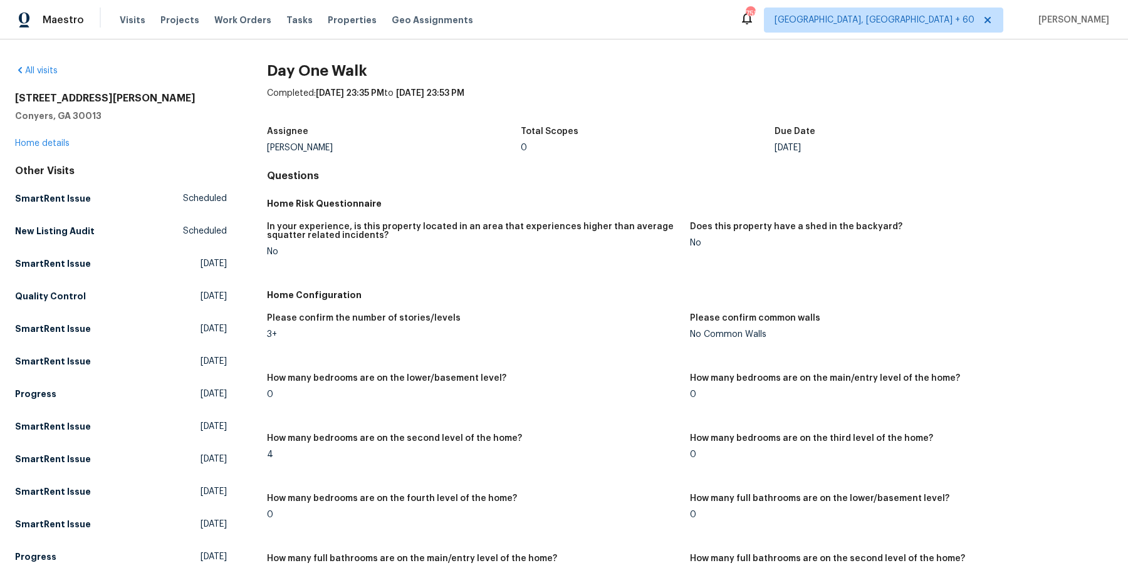
scroll to position [98, 0]
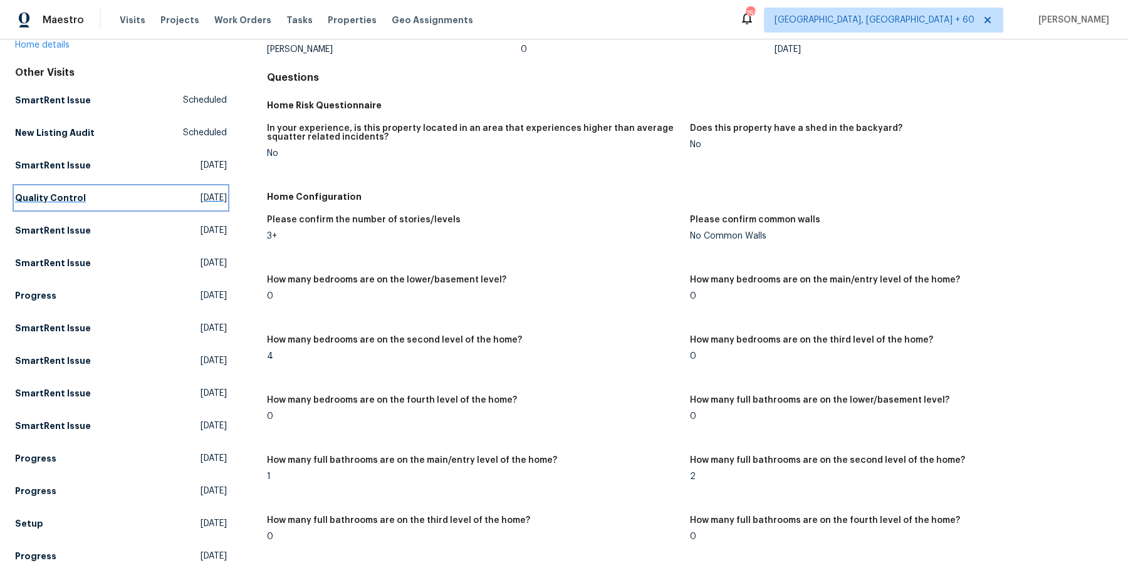
click at [56, 193] on h5 "Quality Control" at bounding box center [50, 198] width 71 height 13
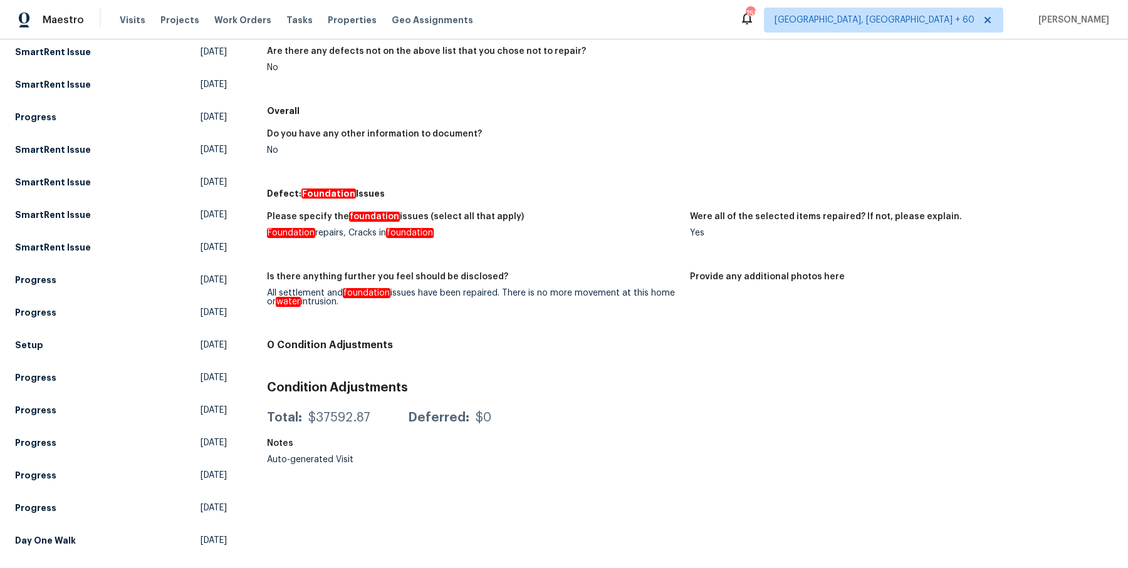
scroll to position [269, 0]
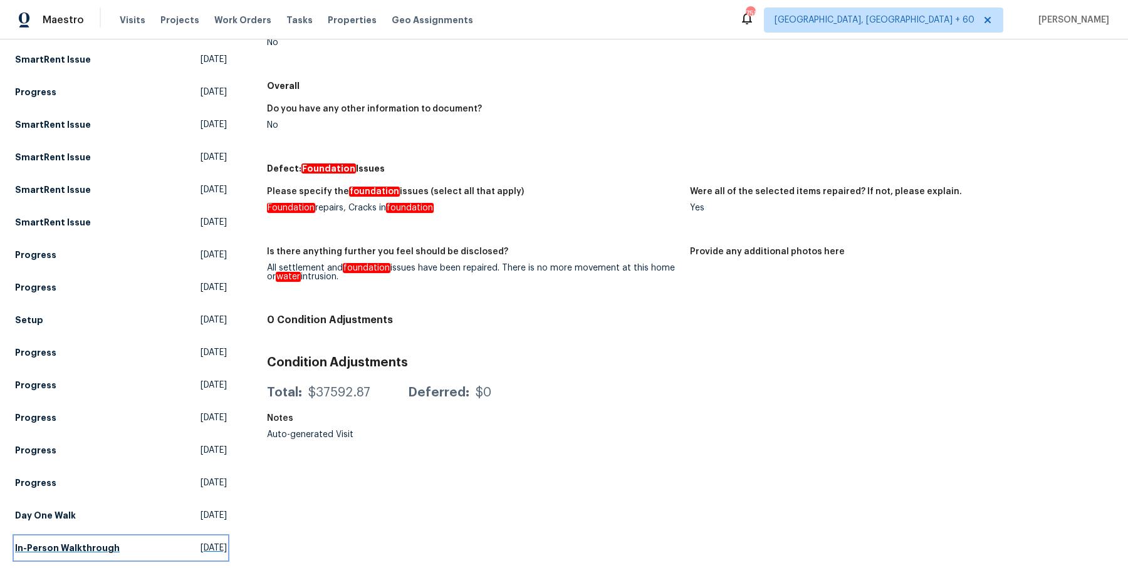
click at [56, 546] on h5 "In-Person Walkthrough" at bounding box center [67, 548] width 105 height 13
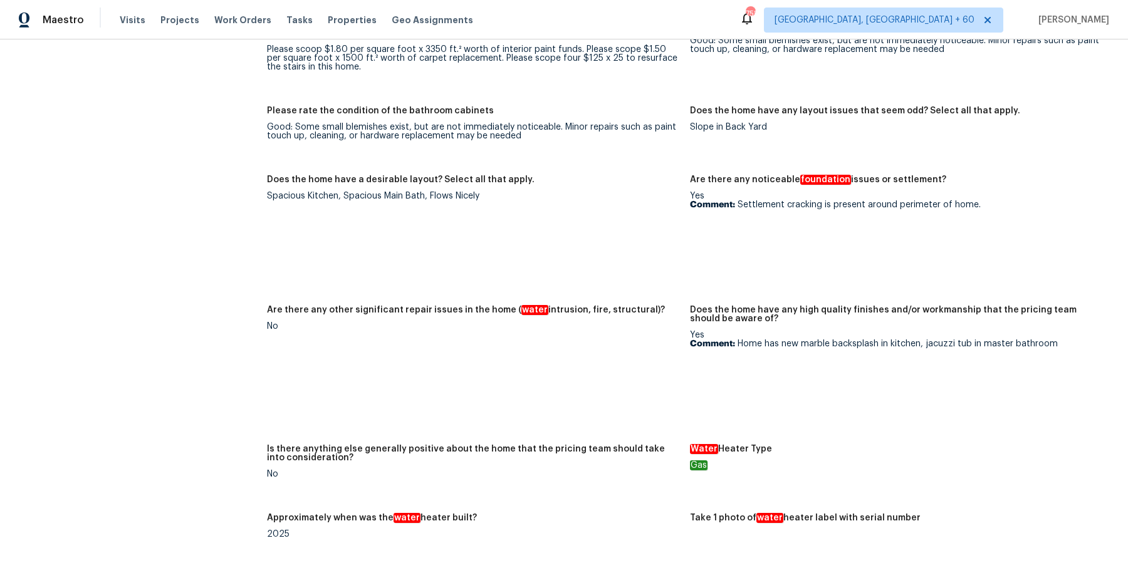
scroll to position [2169, 0]
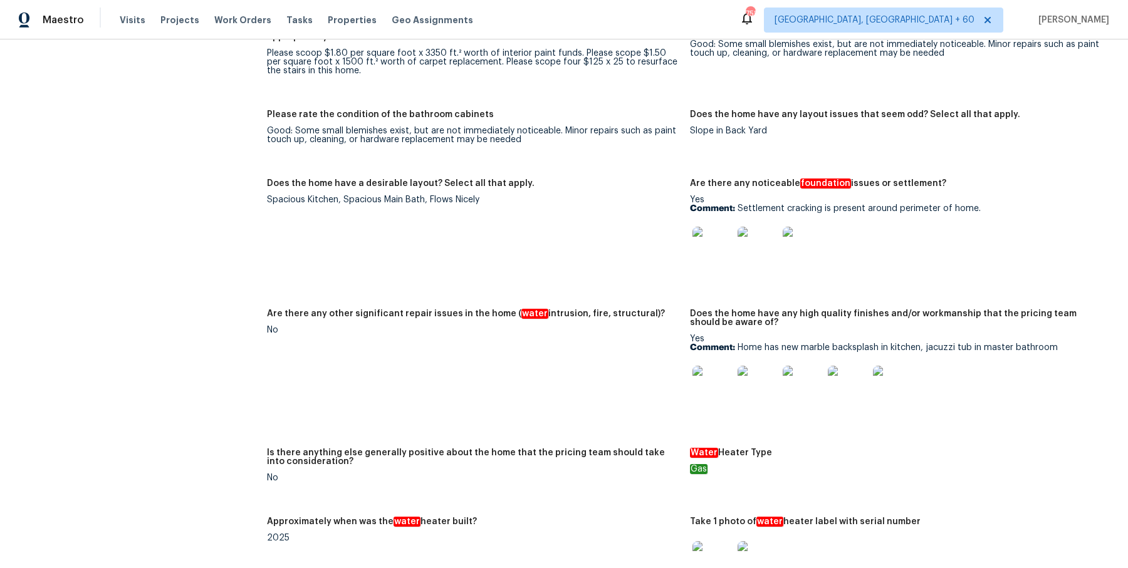
click at [732, 244] on div at bounding box center [712, 246] width 45 height 55
click at [719, 245] on img at bounding box center [712, 247] width 40 height 40
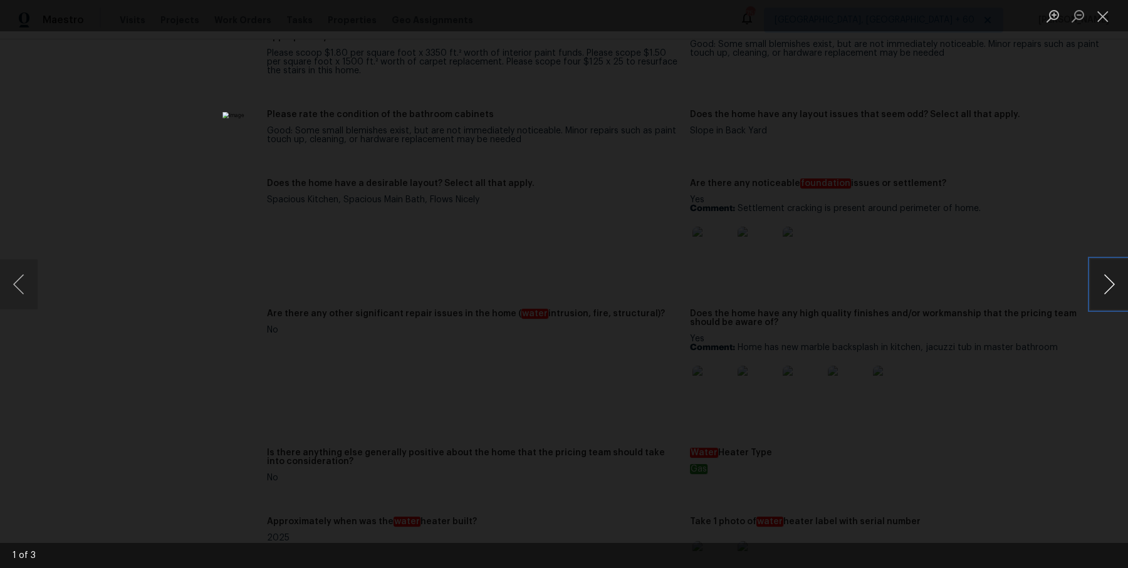
click at [1108, 289] on button "Next image" at bounding box center [1109, 284] width 38 height 50
click at [1108, 288] on button "Next image" at bounding box center [1109, 284] width 38 height 50
click at [1029, 195] on div "Lightbox" at bounding box center [564, 284] width 1128 height 568
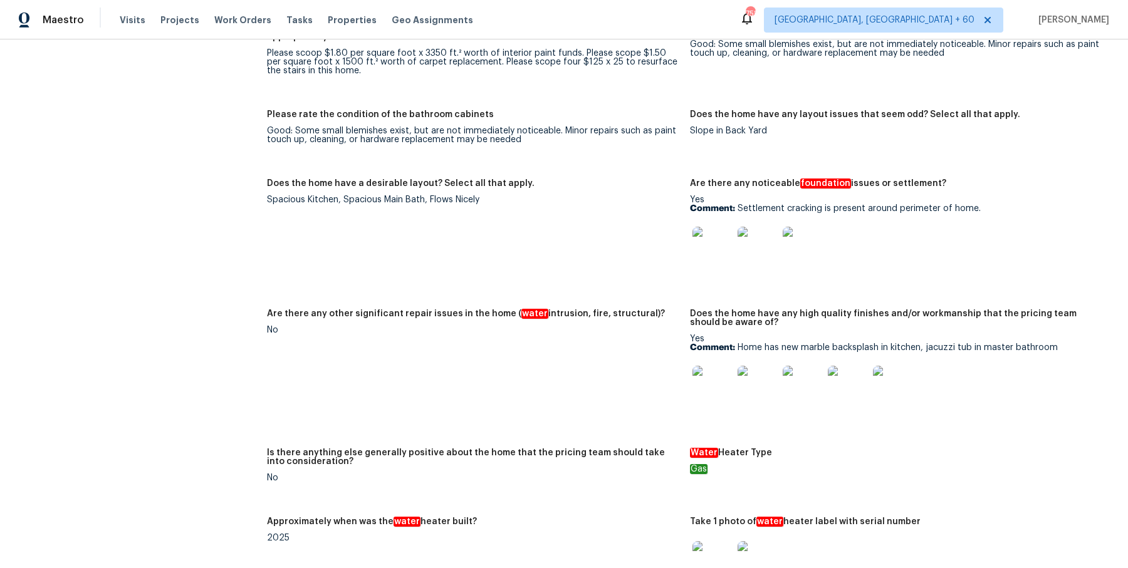
click at [1029, 195] on div "Yes Comment: Settlement cracking is present around perimeter of home." at bounding box center [896, 234] width 413 height 79
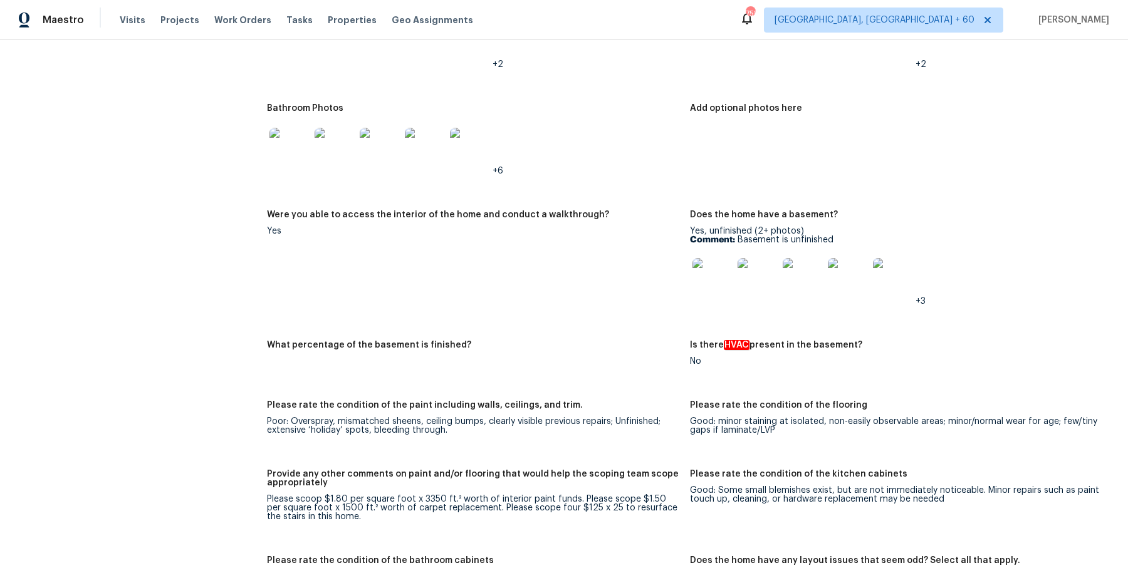
scroll to position [847, 0]
